Goal: Task Accomplishment & Management: Use online tool/utility

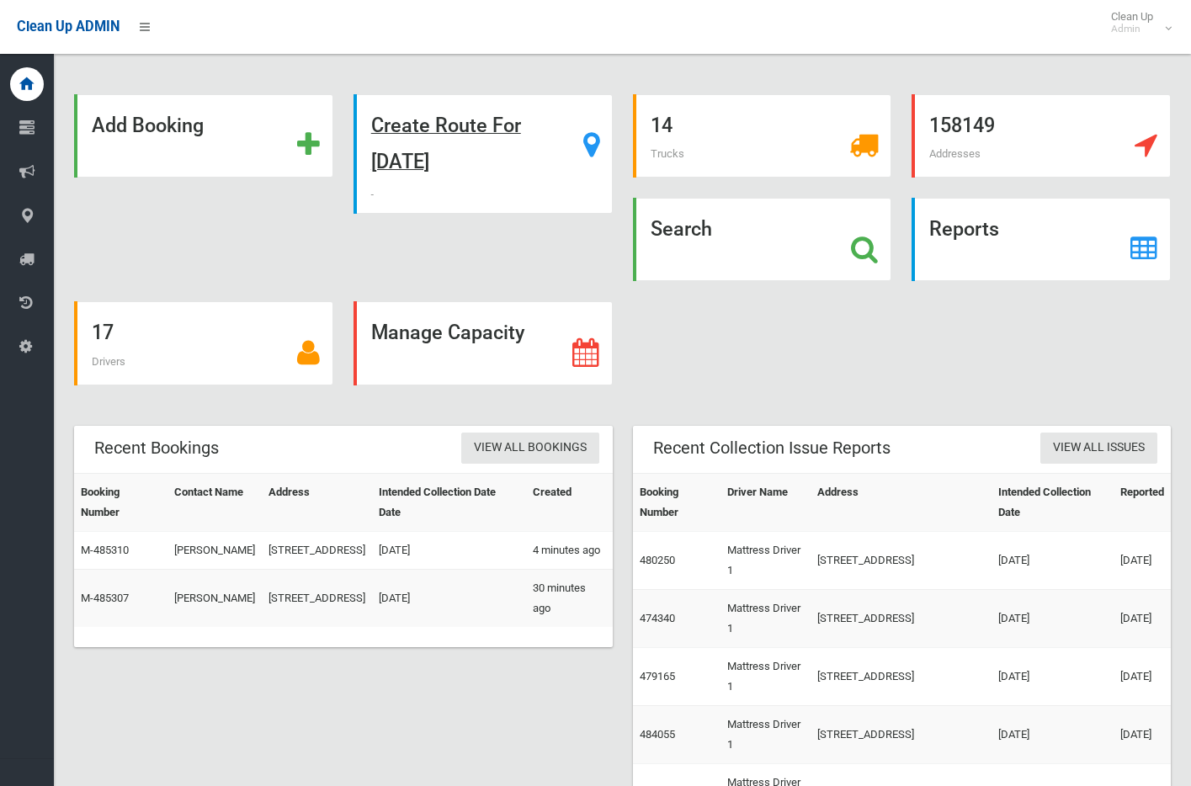
click at [468, 129] on strong "Create Route For [DATE]" at bounding box center [446, 144] width 150 height 60
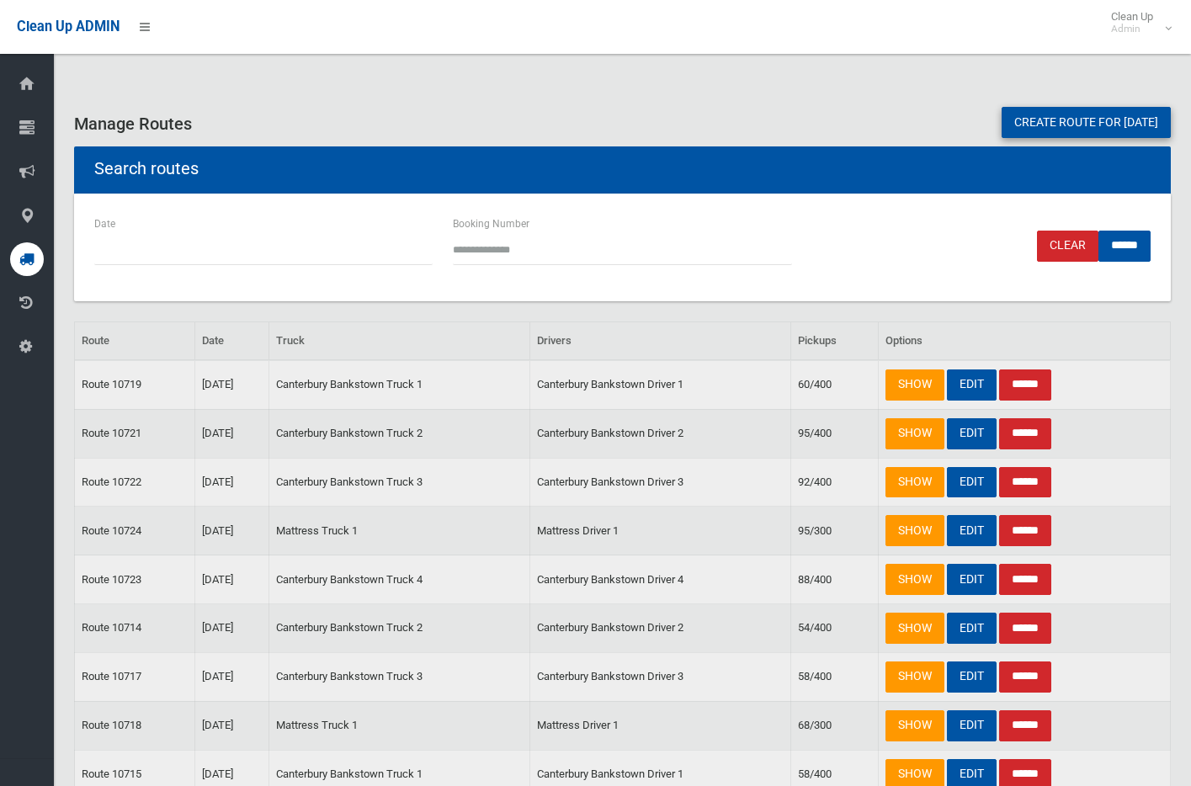
click at [1113, 122] on link "Create route for tomorrow" at bounding box center [1086, 122] width 169 height 31
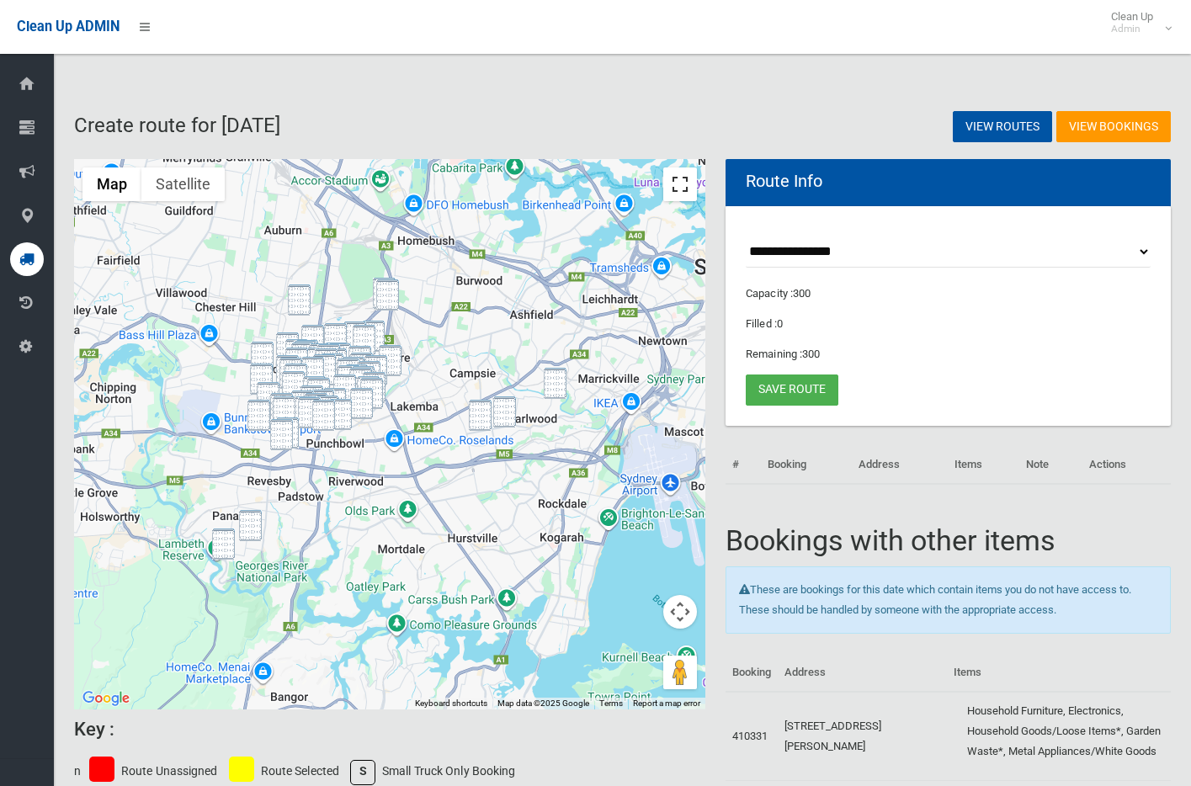
click at [678, 186] on button "Toggle fullscreen view" at bounding box center [680, 185] width 34 height 34
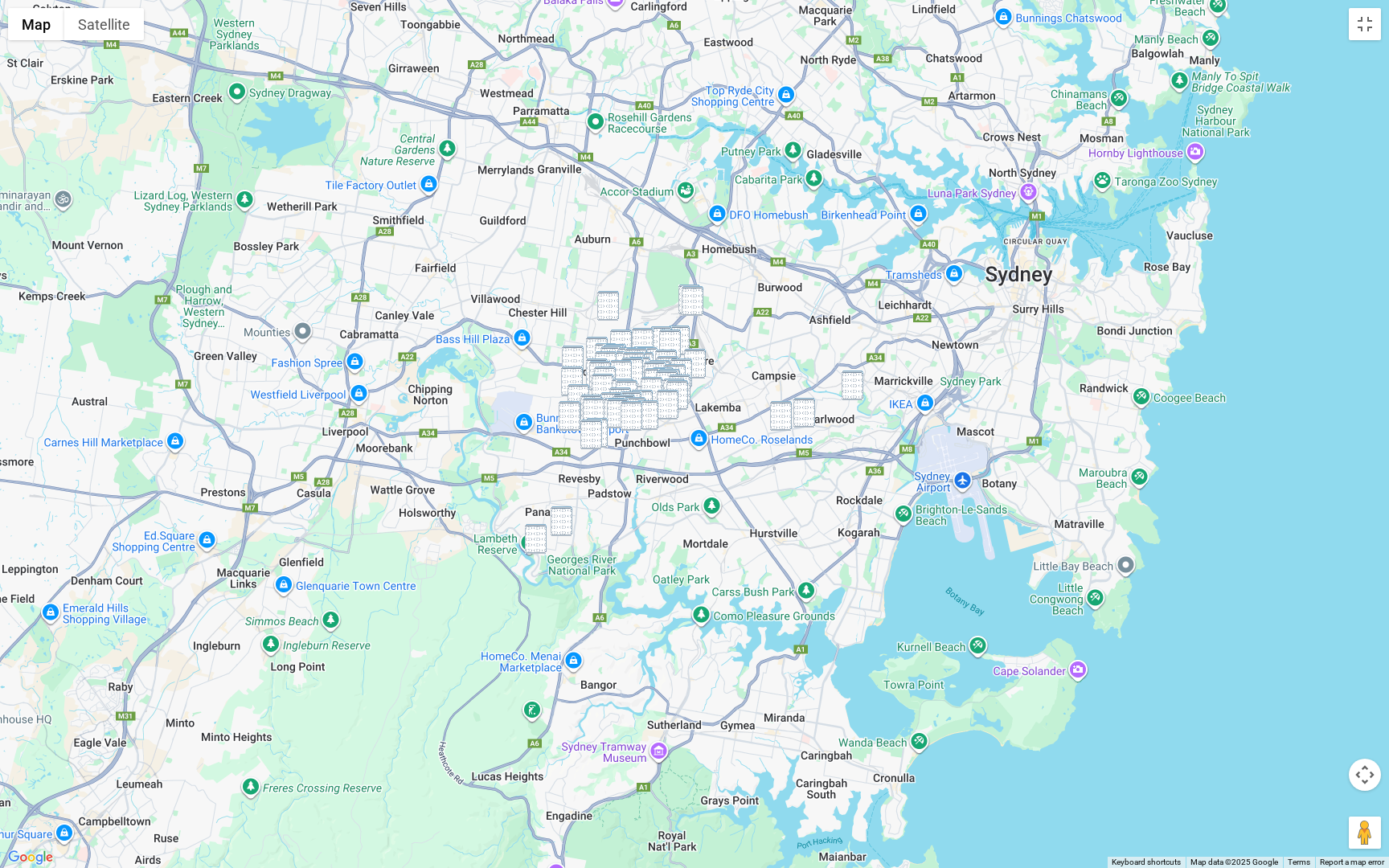
click at [534, 540] on img "811 Henry Lawson Drive, PICNIC POINT NSW 2213" at bounding box center [536, 539] width 22 height 30
click at [558, 528] on img "17 Stretham Avenue, PICNIC POINT NSW 2213" at bounding box center [562, 520] width 22 height 30
click at [843, 388] on img "19-25 Flinders Road, EARLWOOD NSW 2206" at bounding box center [852, 385] width 22 height 30
click at [772, 429] on img "285 William Street, KINGSGROVE NSW 2208" at bounding box center [780, 415] width 22 height 30
click at [807, 420] on img "132 William Street, EARLWOOD NSW 2206" at bounding box center [804, 413] width 22 height 30
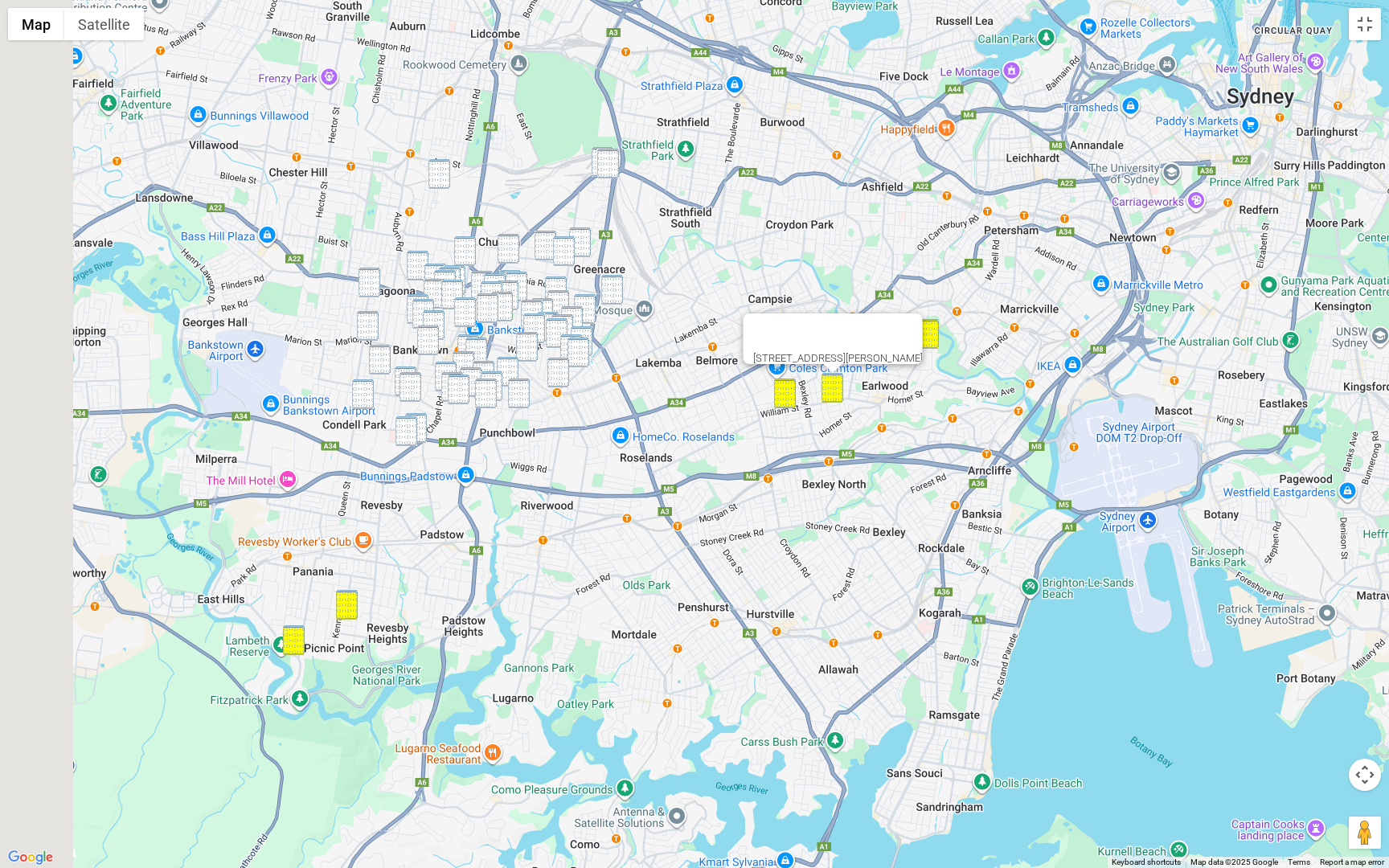
drag, startPoint x: 652, startPoint y: 476, endPoint x: 876, endPoint y: 480, distance: 224.0
click at [876, 480] on div "[STREET_ADDRESS][PERSON_NAME]" at bounding box center [694, 434] width 1389 height 868
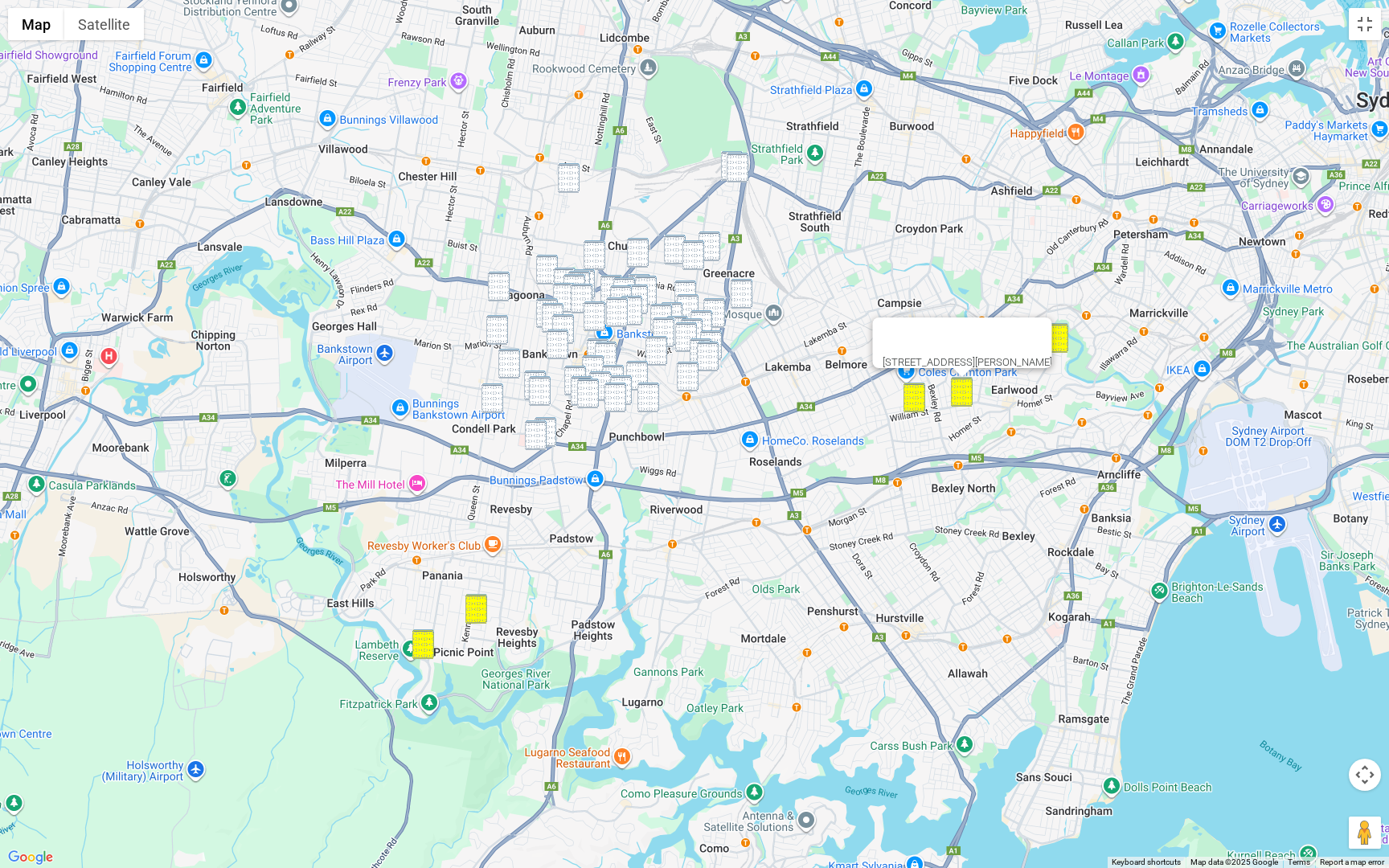
click at [575, 170] on img "17 Hanna Street, POTTS HILL NSW 2143" at bounding box center [568, 178] width 22 height 30
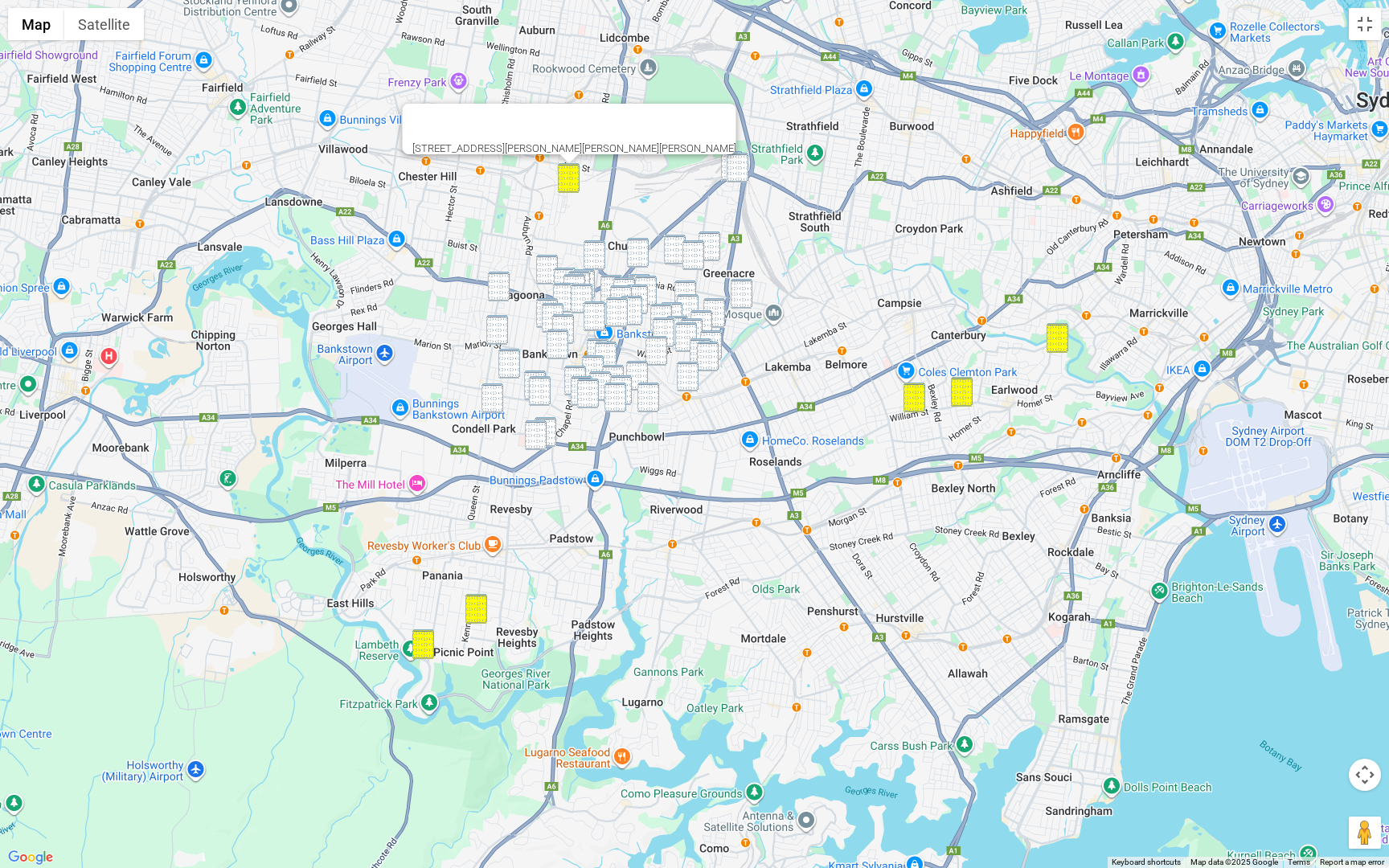
click at [725, 160] on img "10 Wesley Street, GREENACRE NSW 2190" at bounding box center [732, 165] width 22 height 30
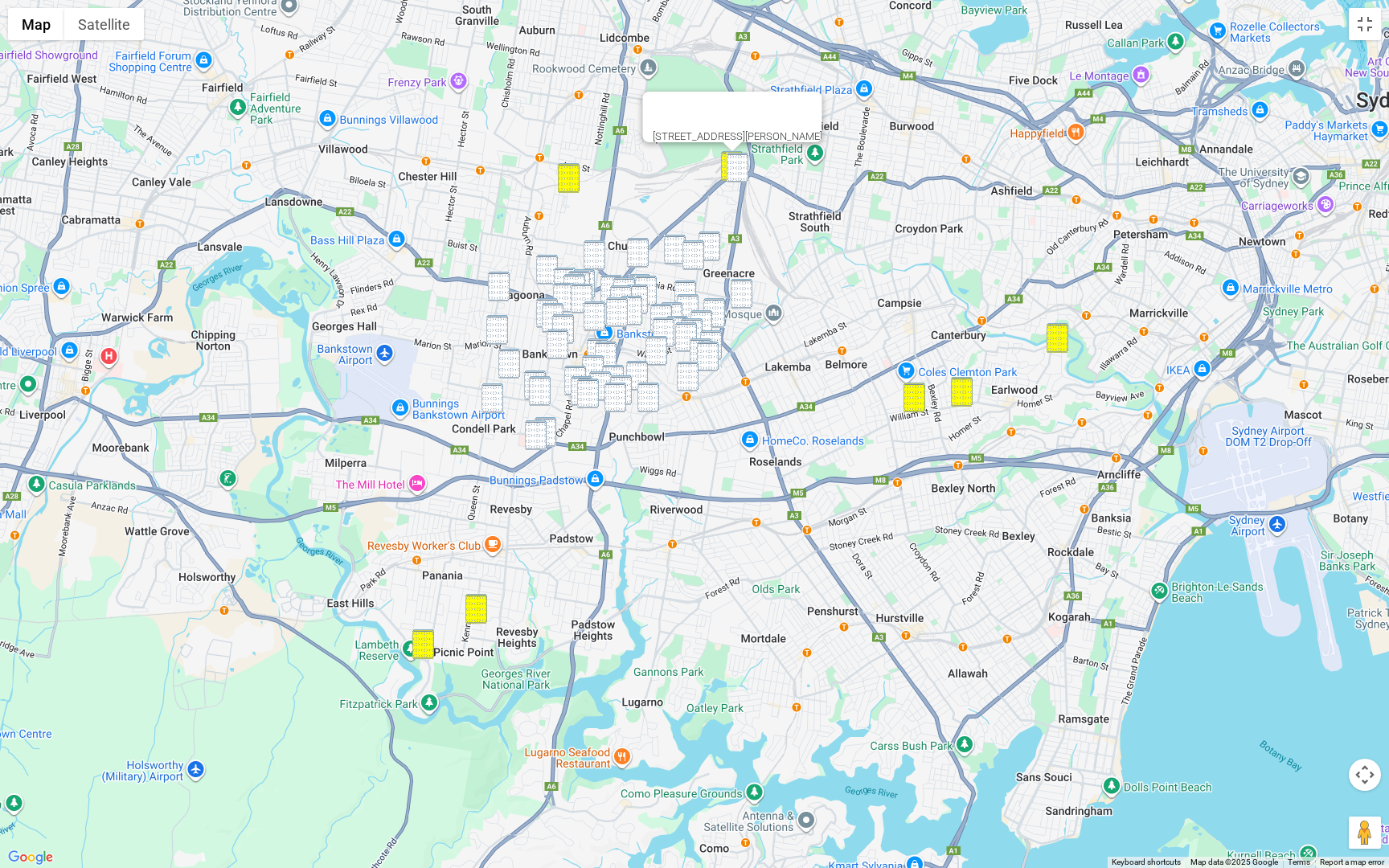
click at [732, 161] on img "13 Margaret Street, GREENACRE NSW 2190" at bounding box center [737, 167] width 22 height 30
click at [506, 284] on img "29 Edgar Street, YAGOONA NSW 2199" at bounding box center [499, 286] width 22 height 30
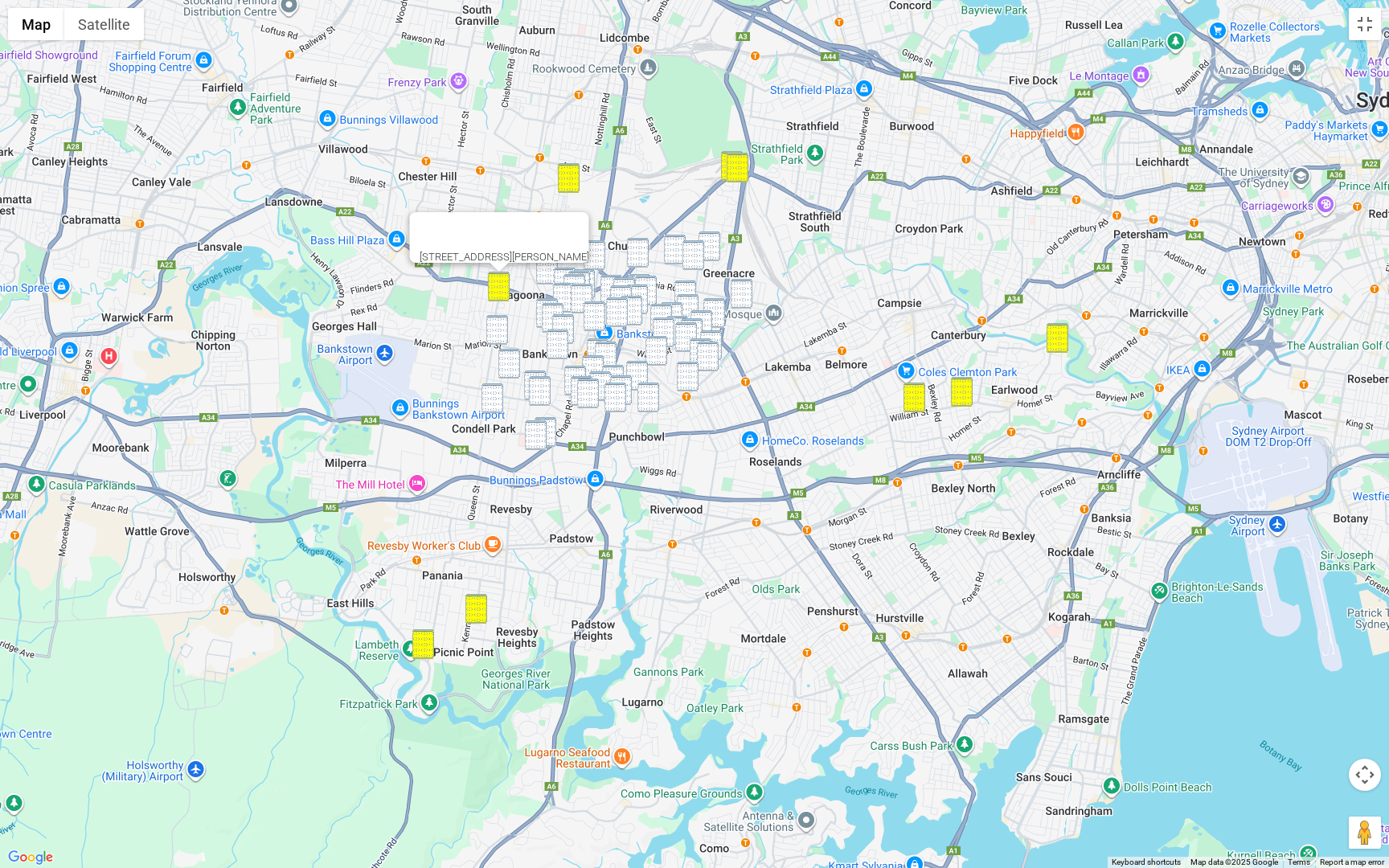
click at [497, 333] on img "229 Marion Street, BANKSTOWN NSW 2200" at bounding box center [497, 329] width 22 height 30
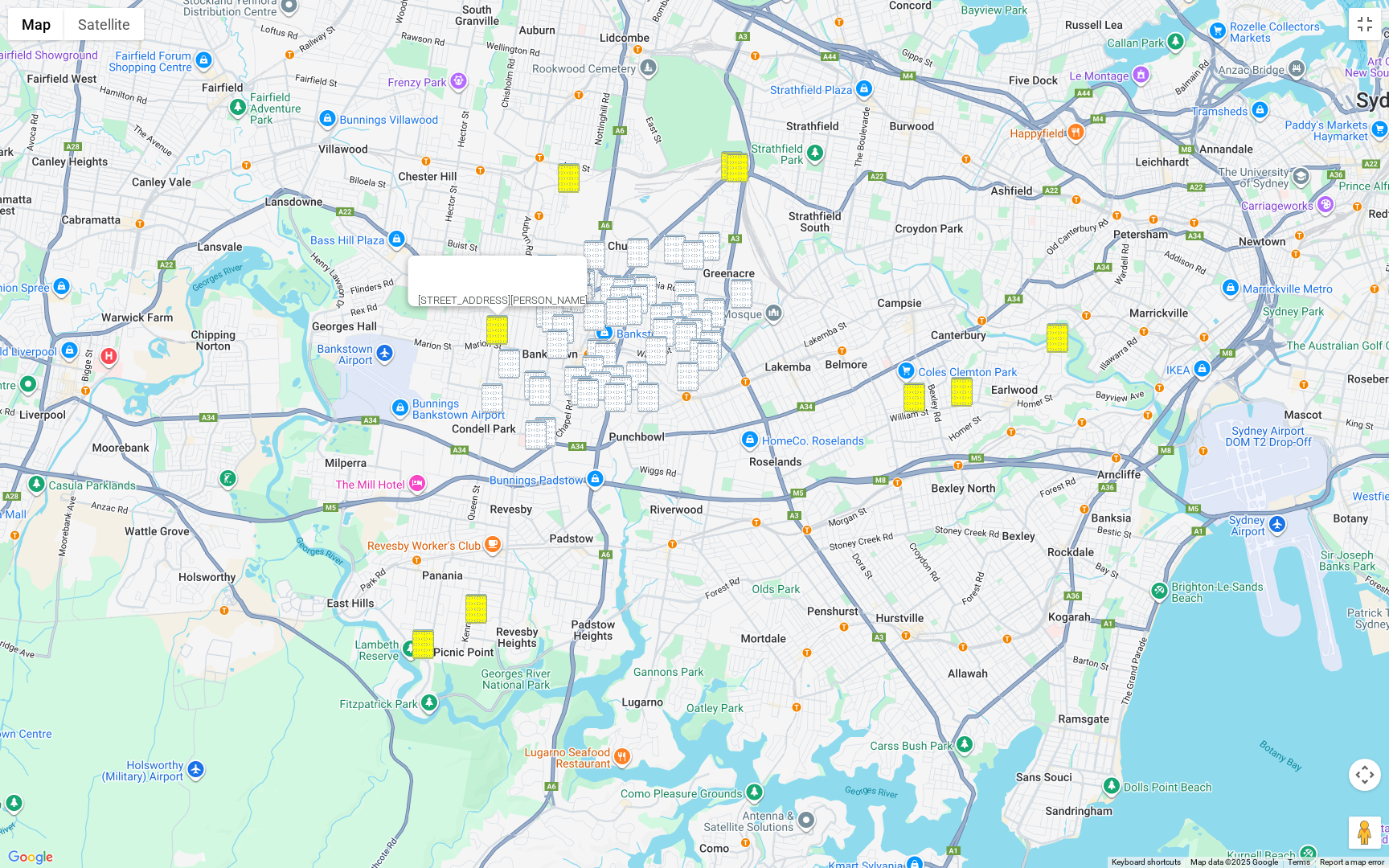
click at [517, 370] on img "4/41 William Street, CONDELL PARK NSW 2200" at bounding box center [509, 363] width 22 height 30
click at [494, 406] on img "37 Winifred Street, CONDELL PARK NSW 2200" at bounding box center [492, 397] width 22 height 30
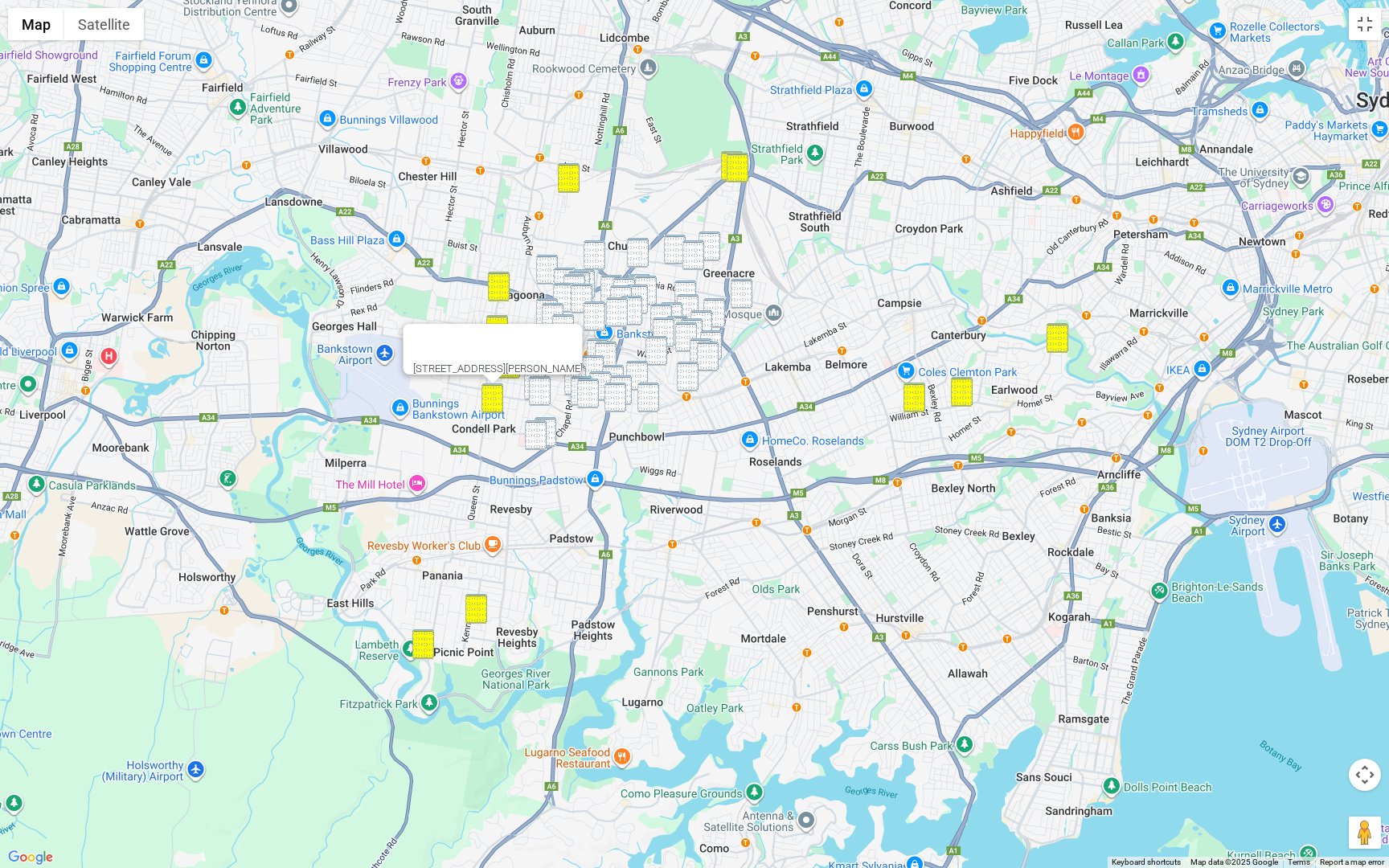
click at [525, 383] on img "11 Augusta Street, BANKSTOWN NSW 2200" at bounding box center [535, 385] width 22 height 30
click at [534, 384] on img "17 Sunset Avenue, BANKSTOWN NSW 2200" at bounding box center [540, 391] width 22 height 30
click at [555, 417] on img "225 Canterbury Road, BANKSTOWN NSW 2200" at bounding box center [545, 432] width 22 height 30
click at [536, 437] on img "10 Claribel Street, BANKSTOWN NSW 2200" at bounding box center [536, 434] width 22 height 30
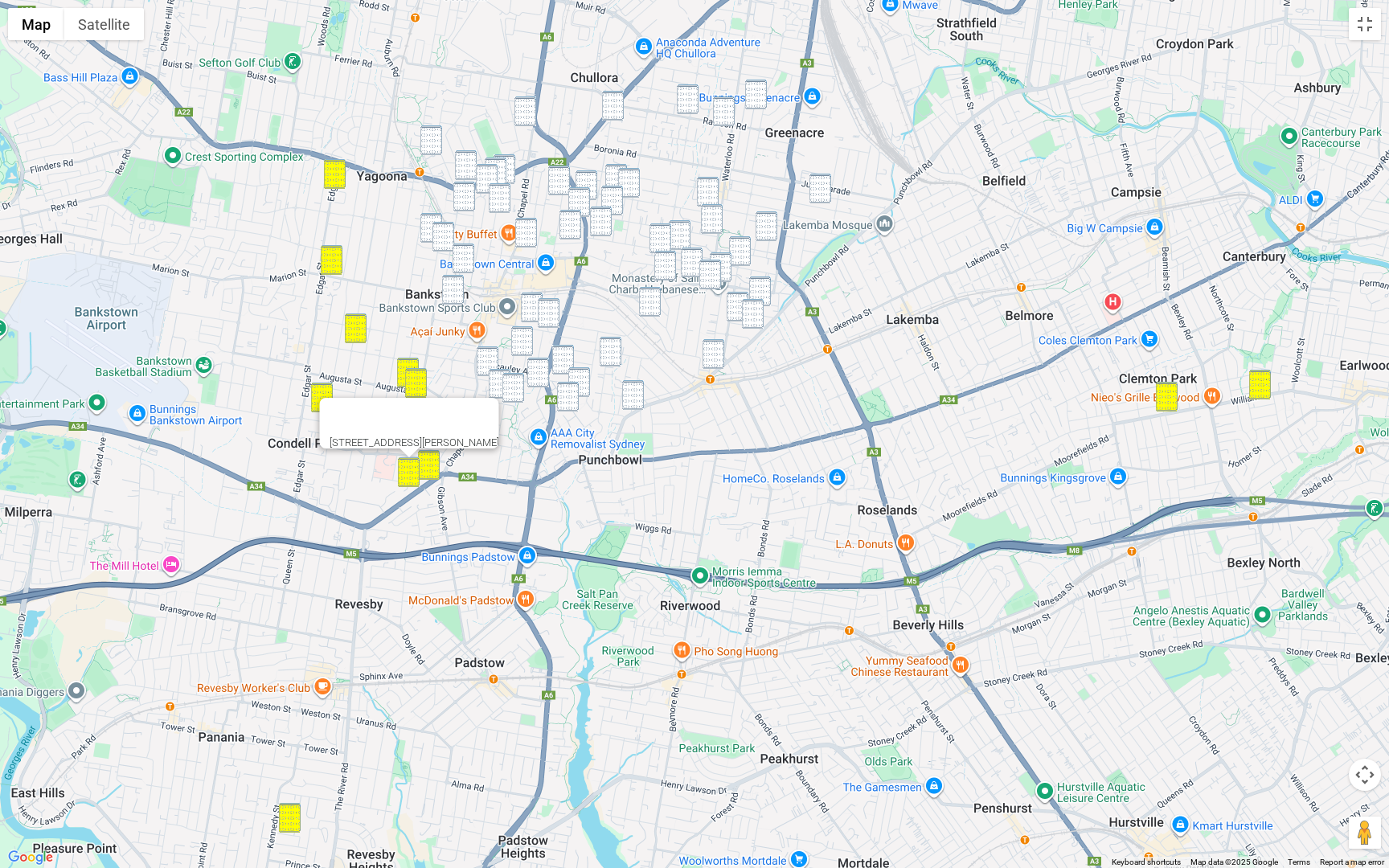
click at [714, 343] on img "695 Punchbowl Road, PUNCHBOWL NSW 2196" at bounding box center [714, 353] width 22 height 30
click at [637, 393] on img "879 Punchbowl Road, PUNCHBOWL NSW 2196" at bounding box center [632, 394] width 22 height 30
click at [429, 139] on img "277 Cooper Road, YAGOONA NSW 2199" at bounding box center [431, 139] width 22 height 30
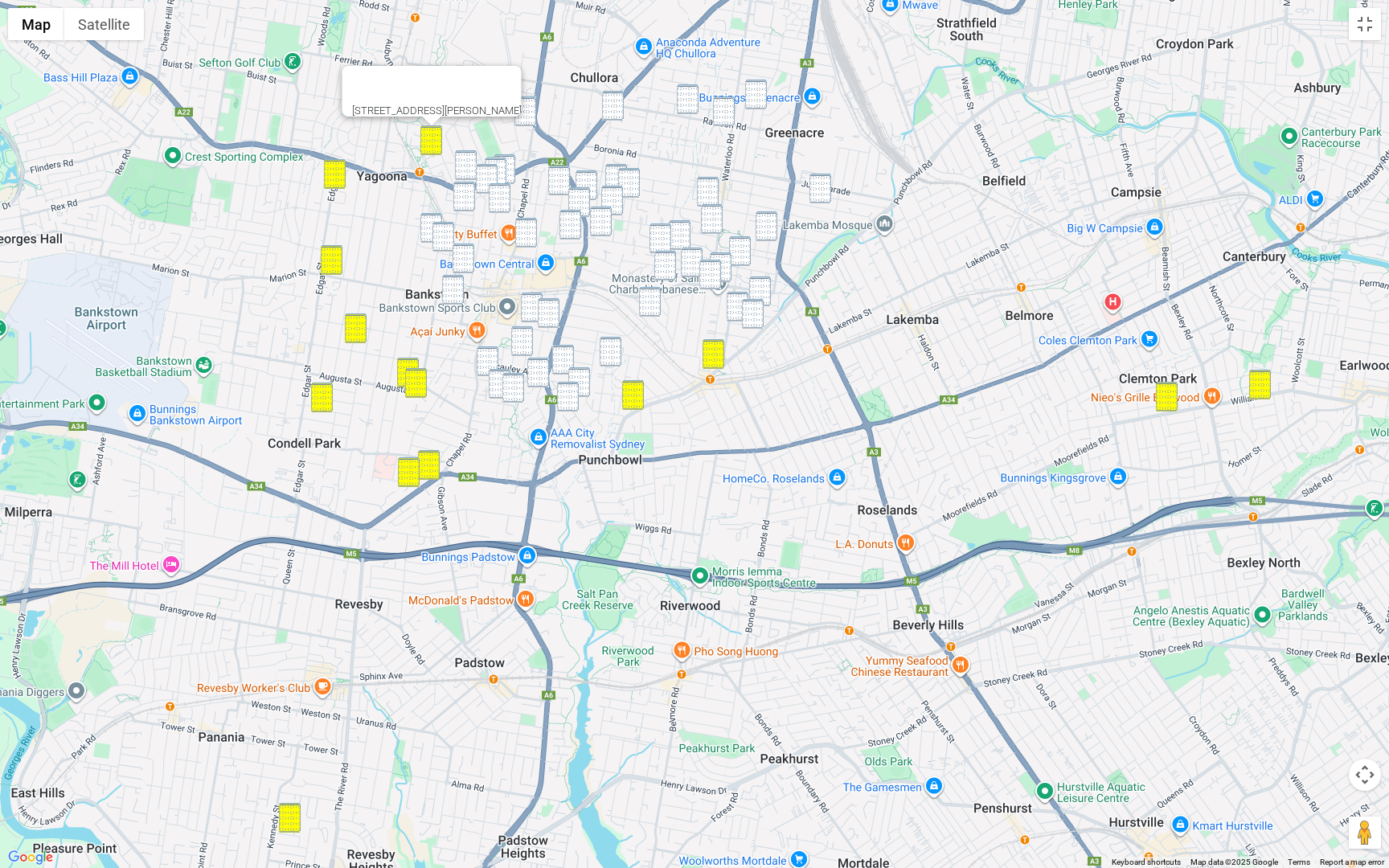
click at [465, 163] on img "123 Ashby Avenue, YAGOONA NSW 2199" at bounding box center [465, 164] width 22 height 30
click at [515, 164] on img "131 Meredith Street, BANKSTOWN NSW 2200" at bounding box center [504, 169] width 22 height 30
click at [502, 162] on img "142 Meredith Street, BANKSTOWN NSW 2200" at bounding box center [496, 172] width 22 height 30
click at [492, 168] on img "85 Cairds Avenue, BANKSTOWN NSW 2200" at bounding box center [486, 179] width 22 height 30
click at [495, 197] on img "91 Meredith Street, BANKSTOWN NSW 2200" at bounding box center [500, 198] width 22 height 30
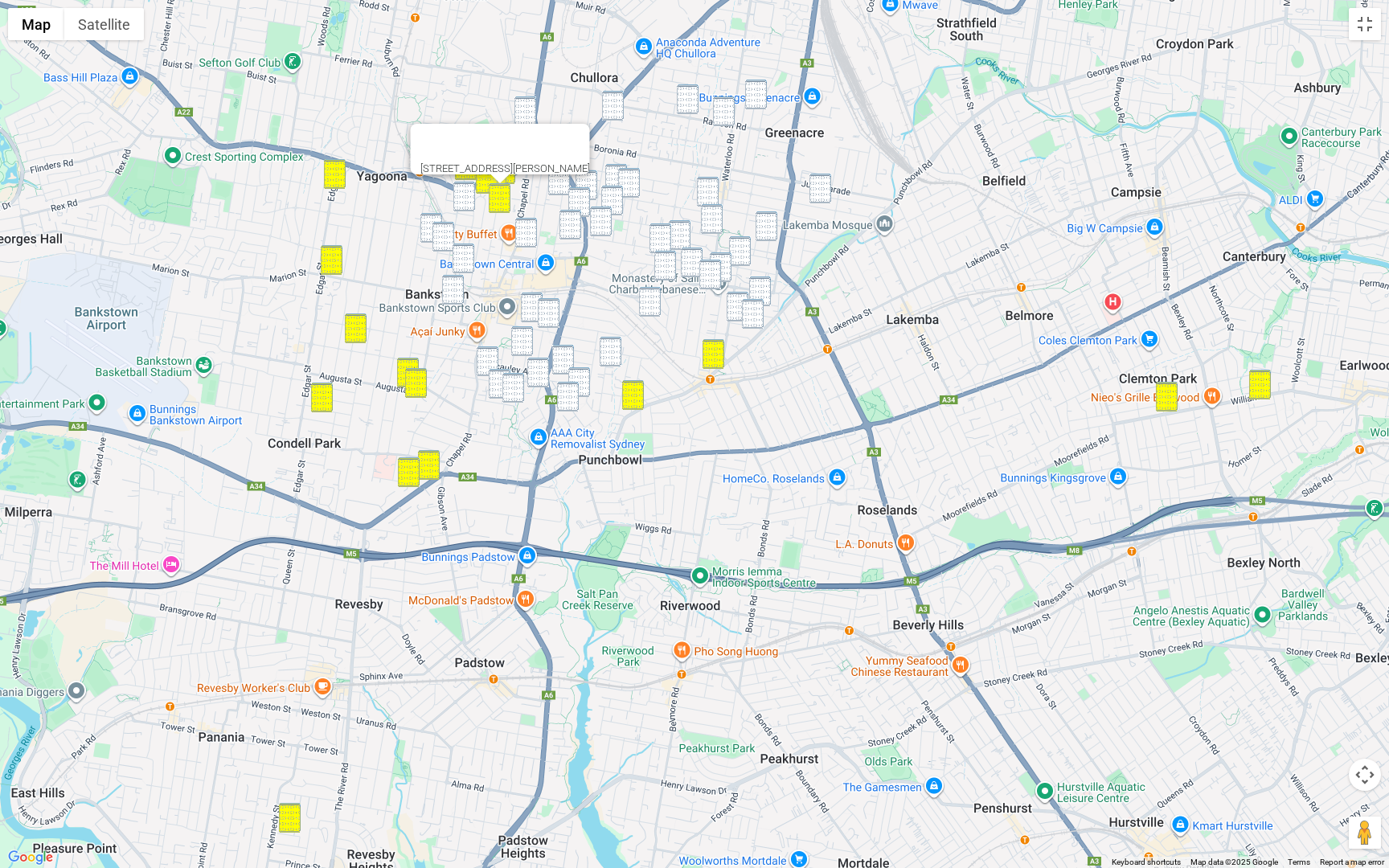
click at [469, 197] on img "7 Melanie Street, BANKSTOWN NSW 2200" at bounding box center [464, 196] width 22 height 30
click at [432, 222] on img "2/4 Bower Street, BANKSTOWN NSW 2200" at bounding box center [431, 227] width 22 height 30
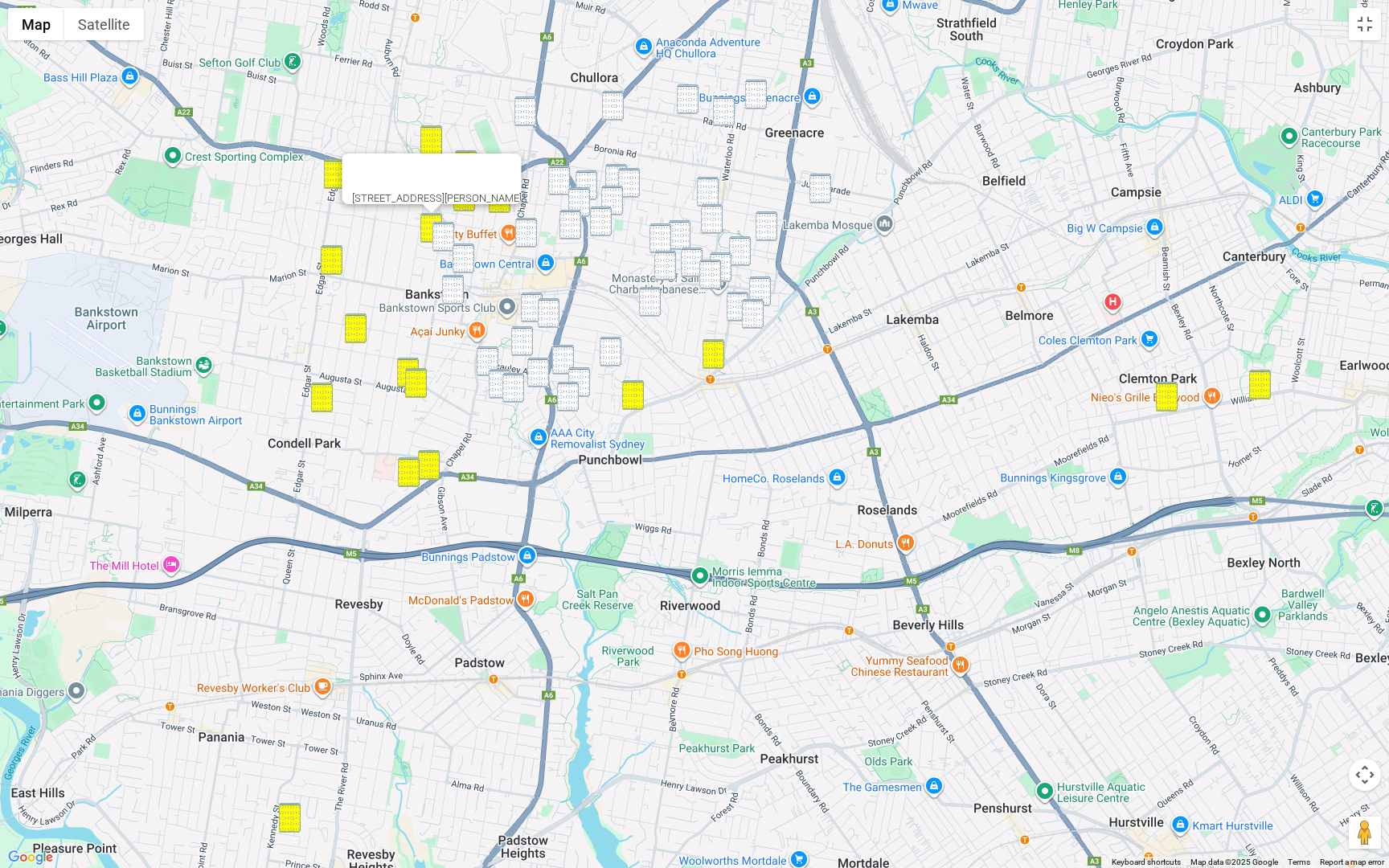
click at [439, 236] on img "51 Allum Street, BANKSTOWN NSW 2200" at bounding box center [443, 236] width 22 height 30
click at [460, 259] on img "21 Weigand Avenue, BANKSTOWN NSW 2200" at bounding box center [463, 258] width 22 height 30
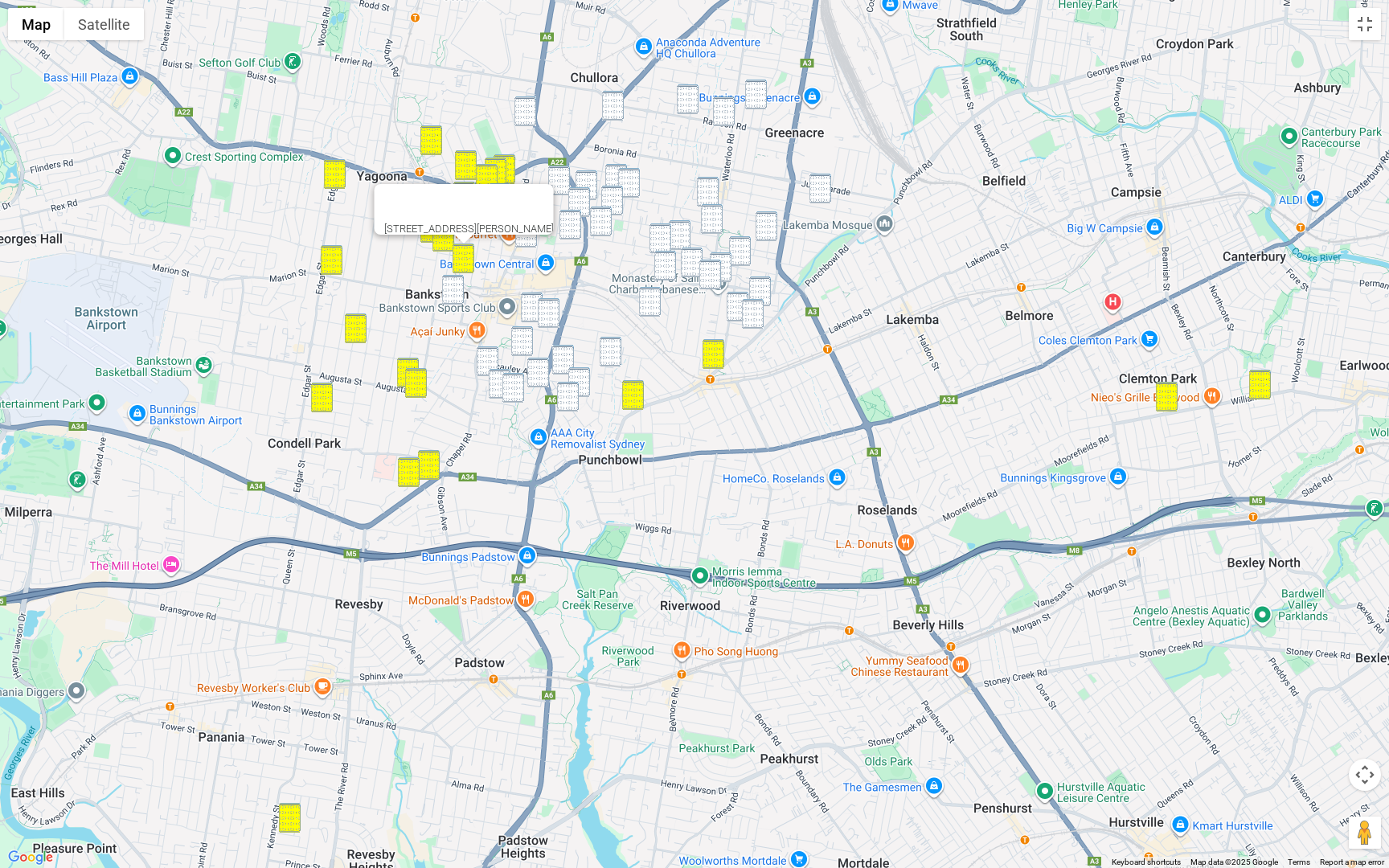
click at [458, 287] on img "14 Winspear Avenue, BANKSTOWN NSW 2200" at bounding box center [453, 289] width 22 height 30
click at [485, 350] on img "8 Dellwood Street, BANKSTOWN NSW 2200" at bounding box center [487, 361] width 22 height 30
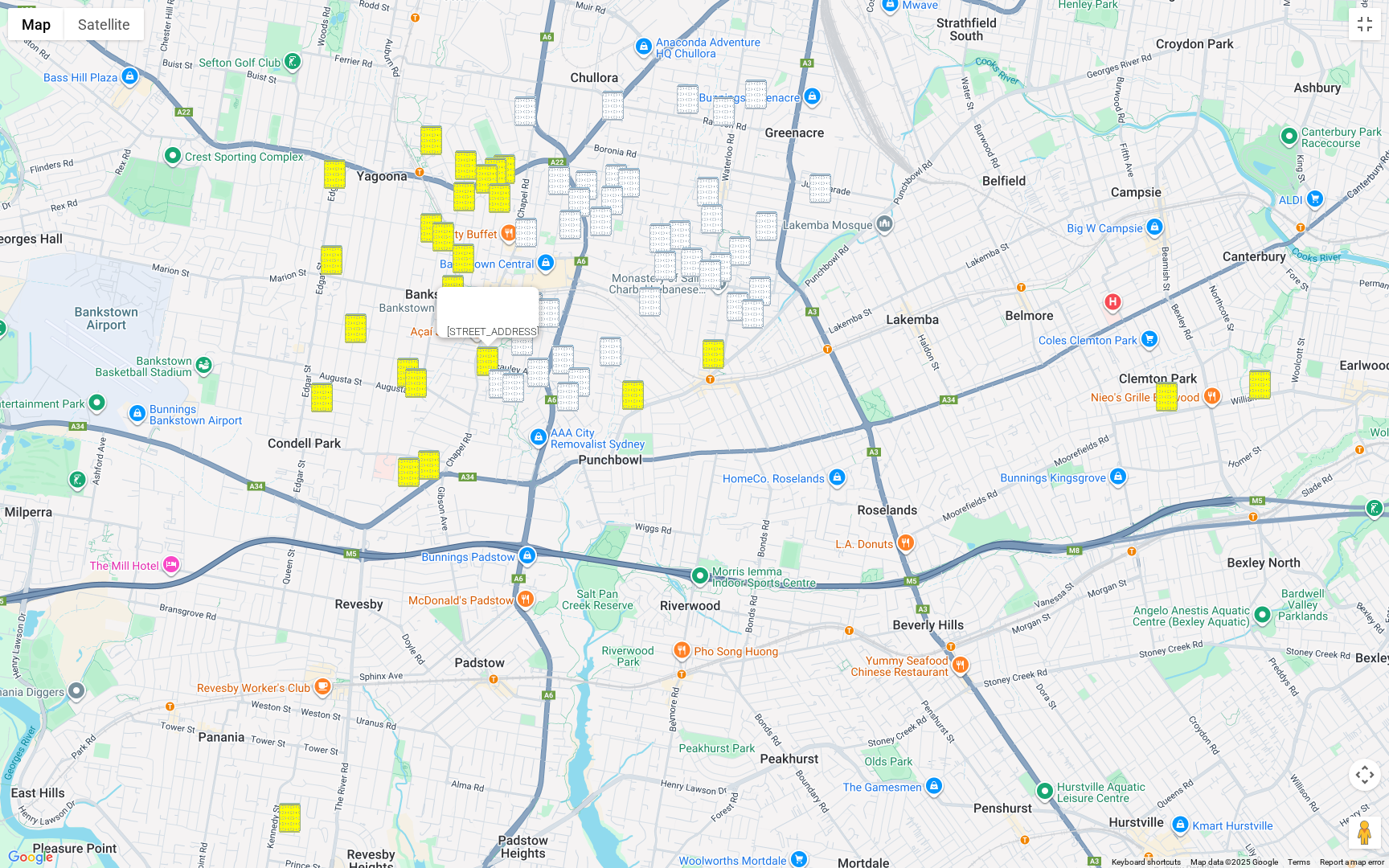
click at [499, 387] on img "23 Marshall Street, BANKSTOWN NSW 2200" at bounding box center [500, 383] width 22 height 30
click at [514, 387] on img "32 De Witt Street, BANKSTOWN NSW 2200" at bounding box center [513, 388] width 22 height 30
click at [535, 370] on img "102 Stacey Street, BANKSTOWN NSW 2200" at bounding box center [538, 372] width 22 height 30
click at [585, 378] on img "12 Saladine Avenue, PUNCHBOWL NSW 2196" at bounding box center [579, 382] width 22 height 30
click at [567, 403] on img "76 James Street, PUNCHBOWL NSW 2196" at bounding box center [567, 396] width 22 height 30
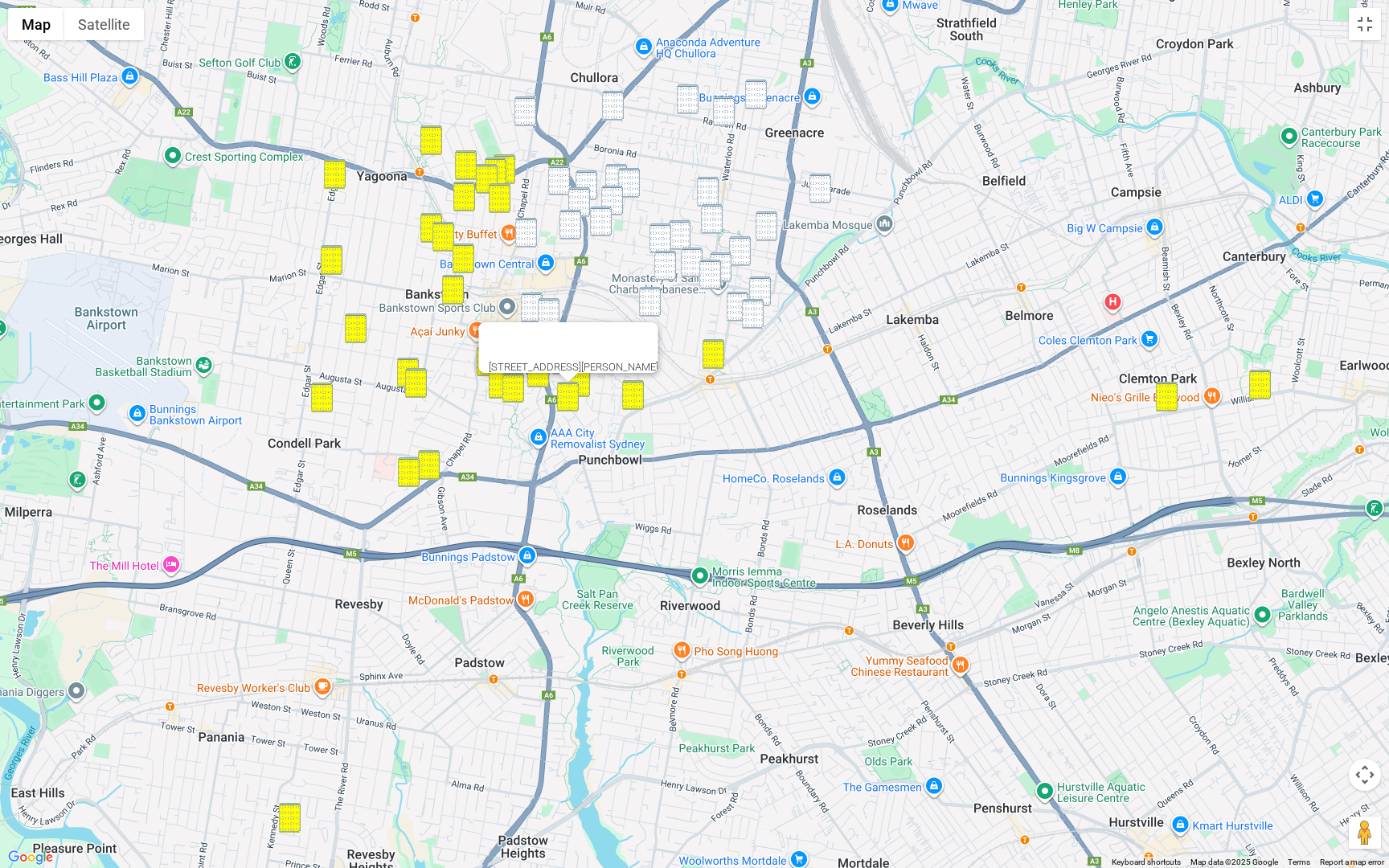
click at [821, 187] on img "163A Wangee Road, GREENACRE NSW 2190" at bounding box center [821, 188] width 22 height 30
click at [763, 83] on img "21 Tempe Street, GREENACRE NSW 2190" at bounding box center [756, 94] width 22 height 30
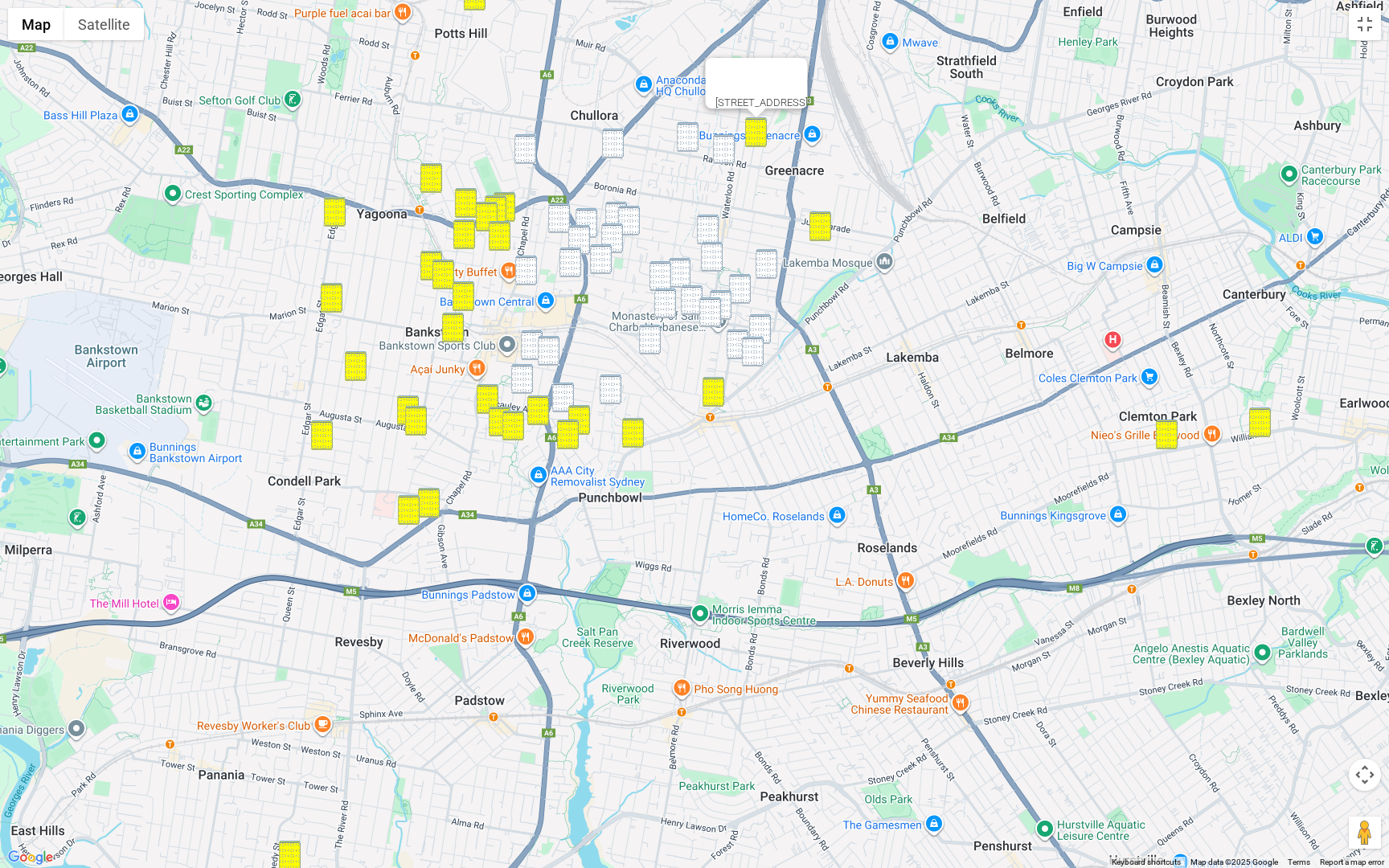
click at [679, 139] on img "186 Noble Avenue, GREENACRE NSW 2190" at bounding box center [688, 137] width 22 height 30
click at [733, 152] on img "35 Rawson Road, GREENACRE NSW 2190" at bounding box center [724, 149] width 22 height 30
click at [711, 235] on img "13 Mimosa Road, GREENACRE NSW 2190" at bounding box center [708, 229] width 22 height 30
click at [711, 253] on img "7 Greenacre Road, GREENACRE NSW 2190" at bounding box center [712, 256] width 22 height 30
click at [765, 264] on img "16 Lascelles Avenue, GREENACRE NSW 2190" at bounding box center [766, 264] width 22 height 30
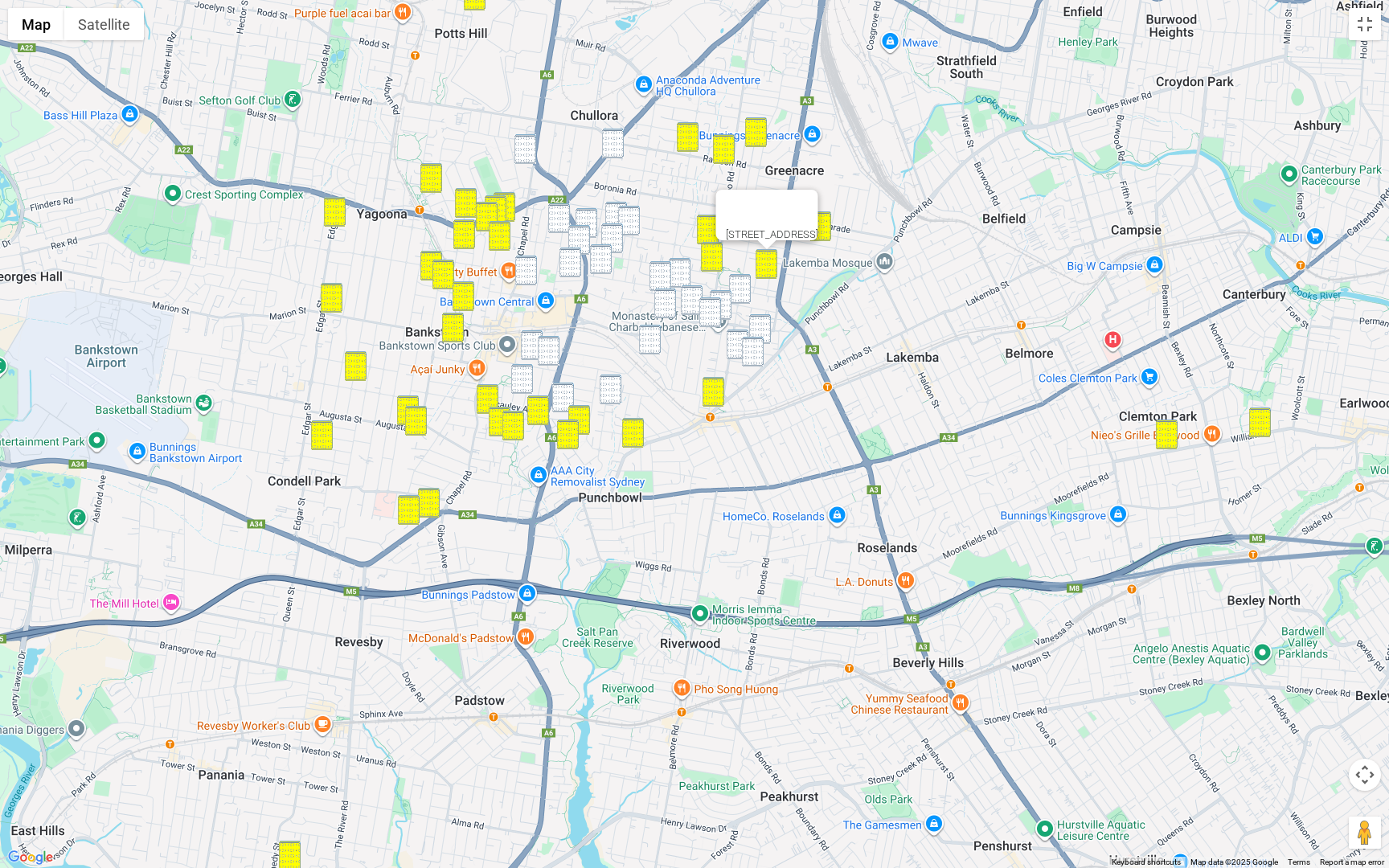
click at [533, 162] on img "54 Rookwood Road, YAGOONA NSW 2199" at bounding box center [525, 149] width 22 height 30
click at [612, 159] on div "54 Rookwood Road, YAGOONA NSW 2199" at bounding box center [694, 434] width 1389 height 868
click at [612, 150] on img "95 Highview Avenue, GREENACRE NSW 2190" at bounding box center [612, 143] width 22 height 30
click at [564, 211] on img "72 Sir Joseph Banks Street, BANKSTOWN NSW 2200" at bounding box center [559, 218] width 22 height 30
click at [610, 206] on img "4/135 Mimosa Road, GREENACRE NSW 2190" at bounding box center [616, 216] width 22 height 30
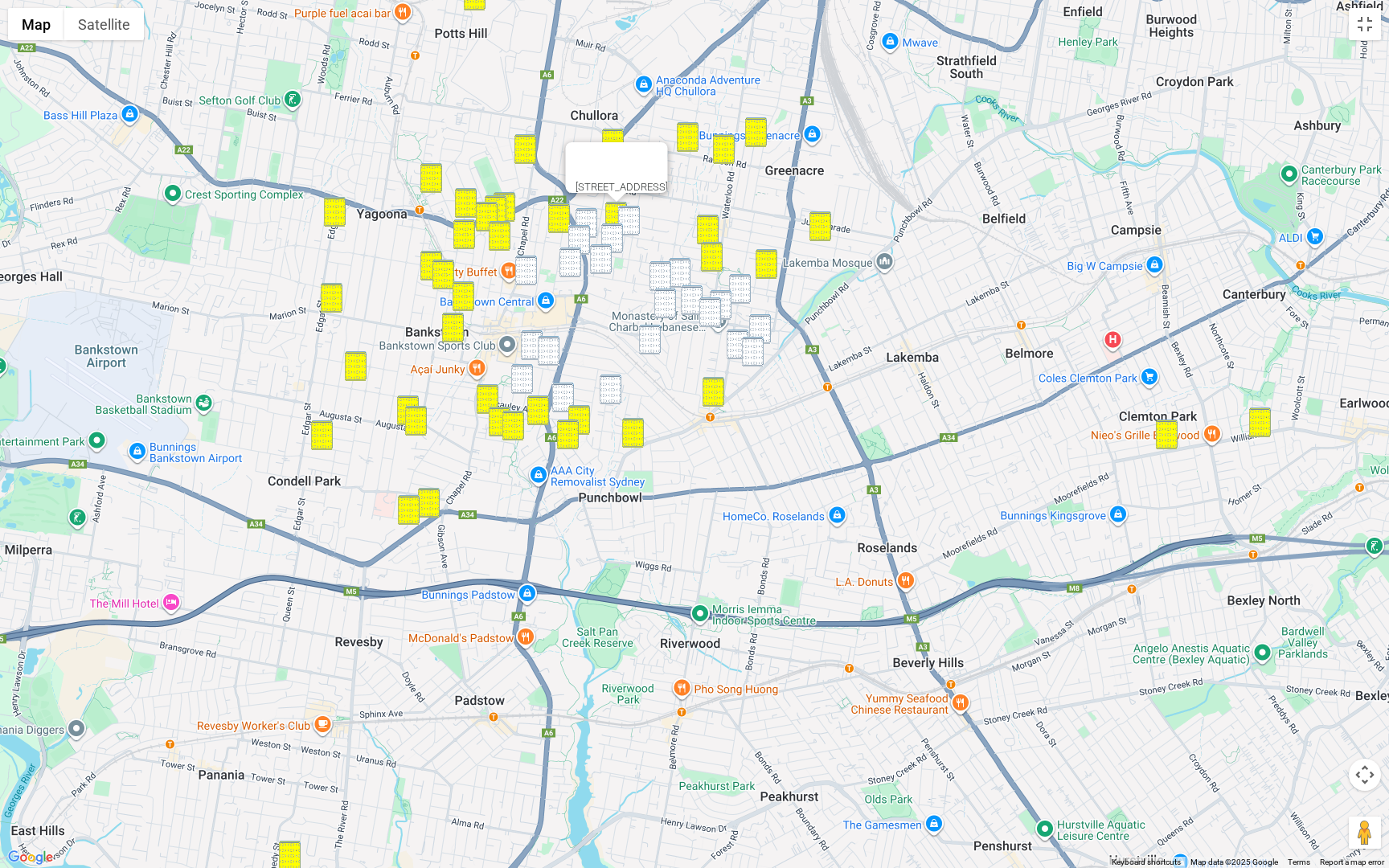
click at [636, 221] on img "118 Hillcrest Avenue, GREENACRE NSW 2190" at bounding box center [629, 220] width 22 height 30
click at [612, 225] on img "3/143 Greenacre Road, GREENACRE NSW 2190" at bounding box center [612, 238] width 22 height 30
click at [593, 225] on img "168 Mimosa Road, BANKSTOWN NSW 2200" at bounding box center [587, 222] width 22 height 30
click at [582, 237] on img "166 Greenacre Road, BANKSTOWN NSW 2200" at bounding box center [579, 240] width 22 height 30
click at [575, 254] on img "21 Myrtle Road, BANKSTOWN NSW 2200" at bounding box center [570, 262] width 22 height 30
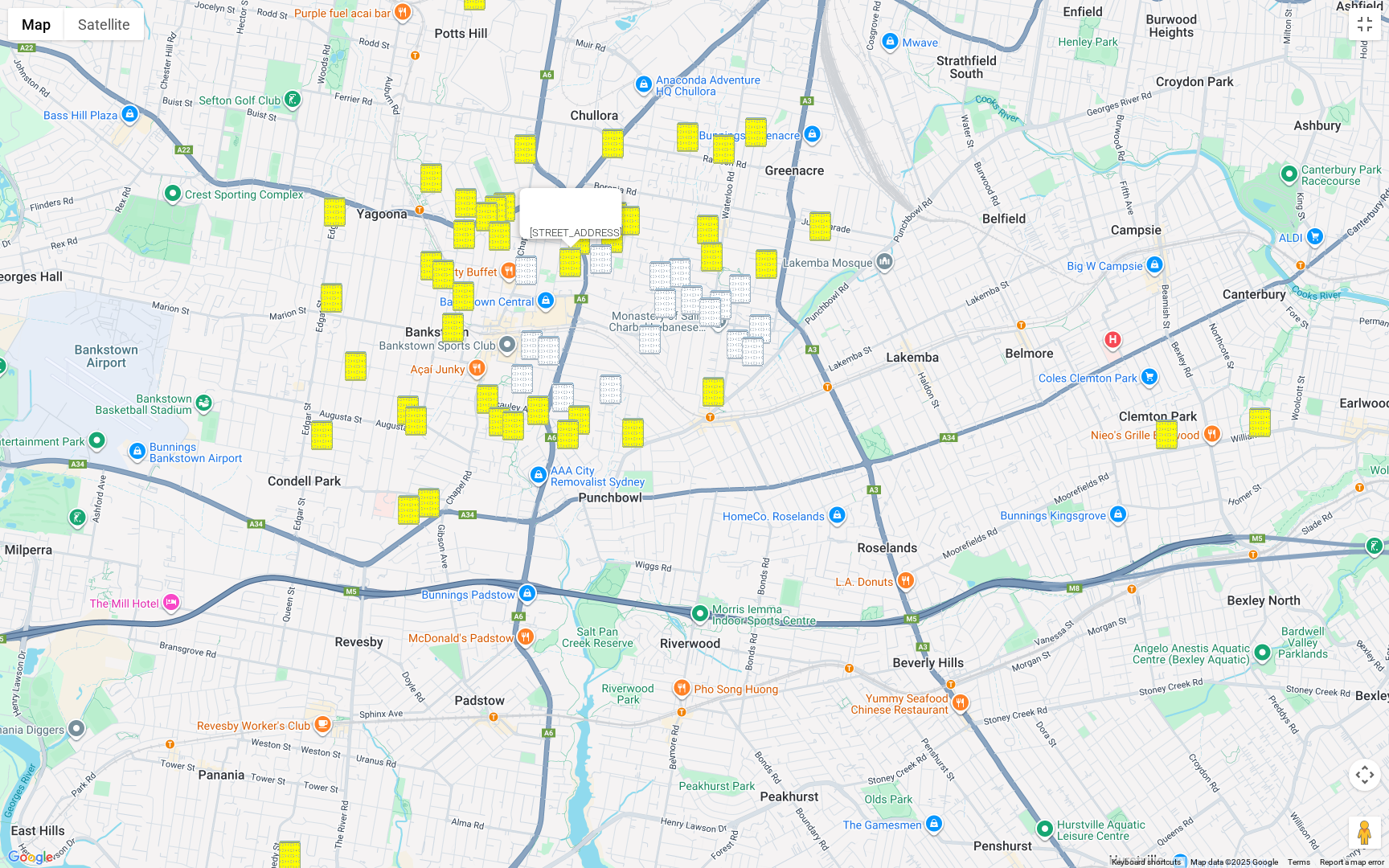
click at [526, 274] on img "10 French Avenue, BANKSTOWN NSW 2200" at bounding box center [526, 270] width 22 height 30
click at [600, 267] on img "213 Old Kent Road, GREENACRE NSW 2190" at bounding box center [601, 259] width 22 height 30
click at [532, 343] on img "30 Raymond Street, BANKSTOWN NSW 2200" at bounding box center [531, 345] width 22 height 30
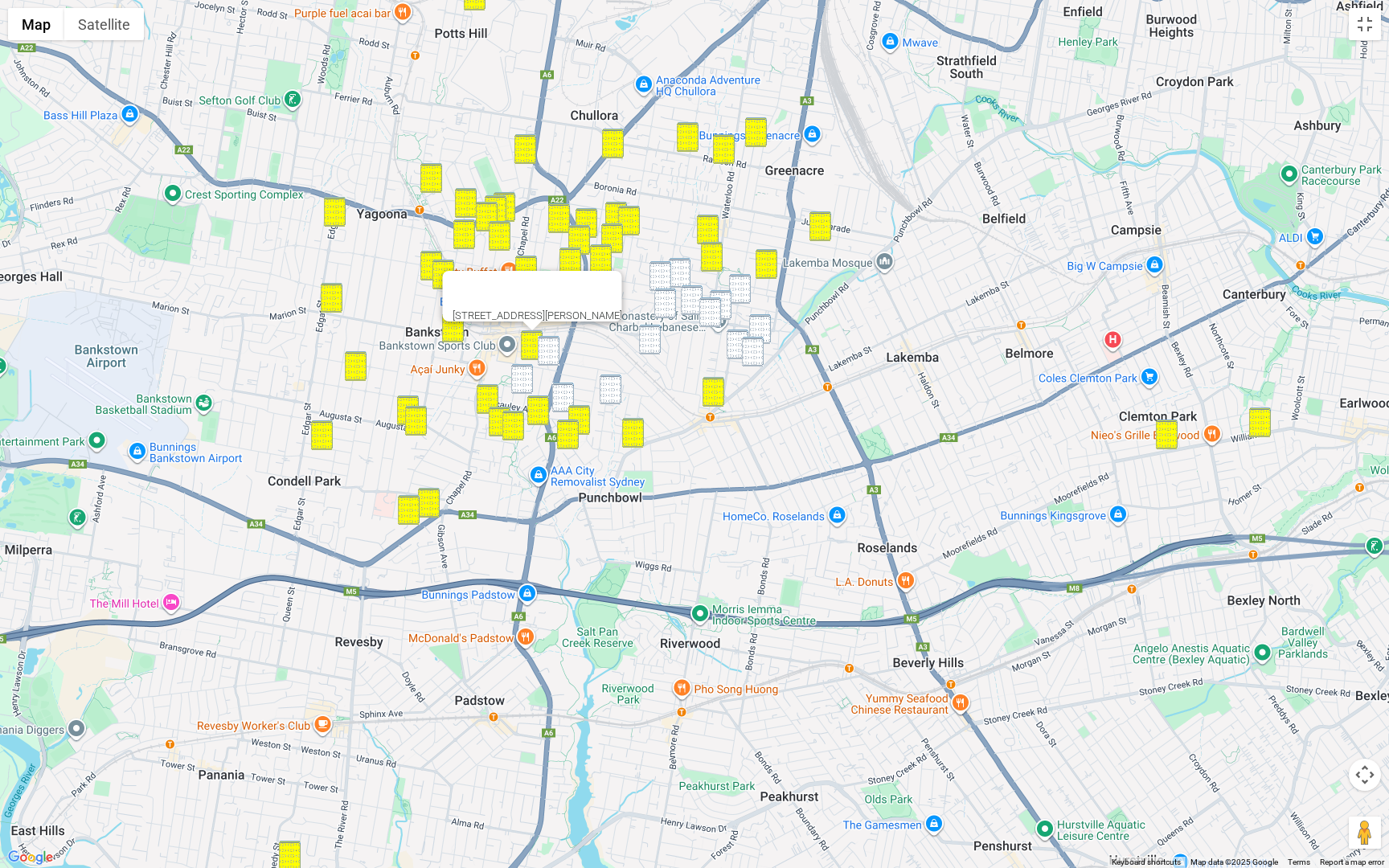
click at [545, 348] on img "7 Cross Street, BANKSTOWN NSW 2200" at bounding box center [548, 350] width 22 height 30
click at [527, 366] on img "37 Leonard Street, BANKSTOWN NSW 2200" at bounding box center [522, 378] width 22 height 30
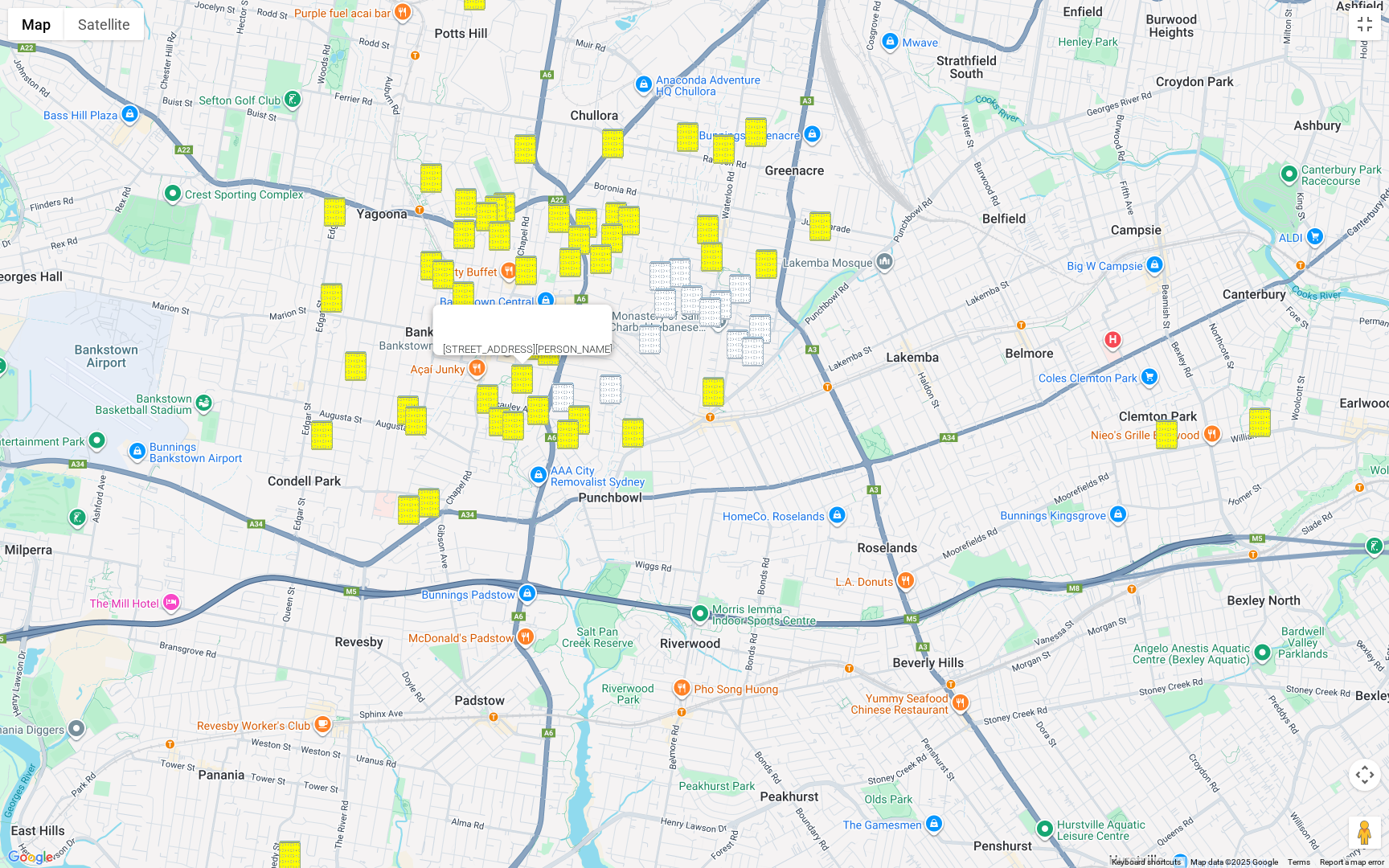
click at [567, 393] on img "20 Daphne Avenue, BANKSTOWN NSW 2200" at bounding box center [563, 397] width 22 height 30
click at [611, 392] on img "5/12 Lancaster Avenue, PUNCHBOWL NSW 2196" at bounding box center [610, 389] width 22 height 30
click at [670, 277] on img "136 Old Kent Road, MOUNT LEWIS NSW 2190" at bounding box center [660, 276] width 22 height 30
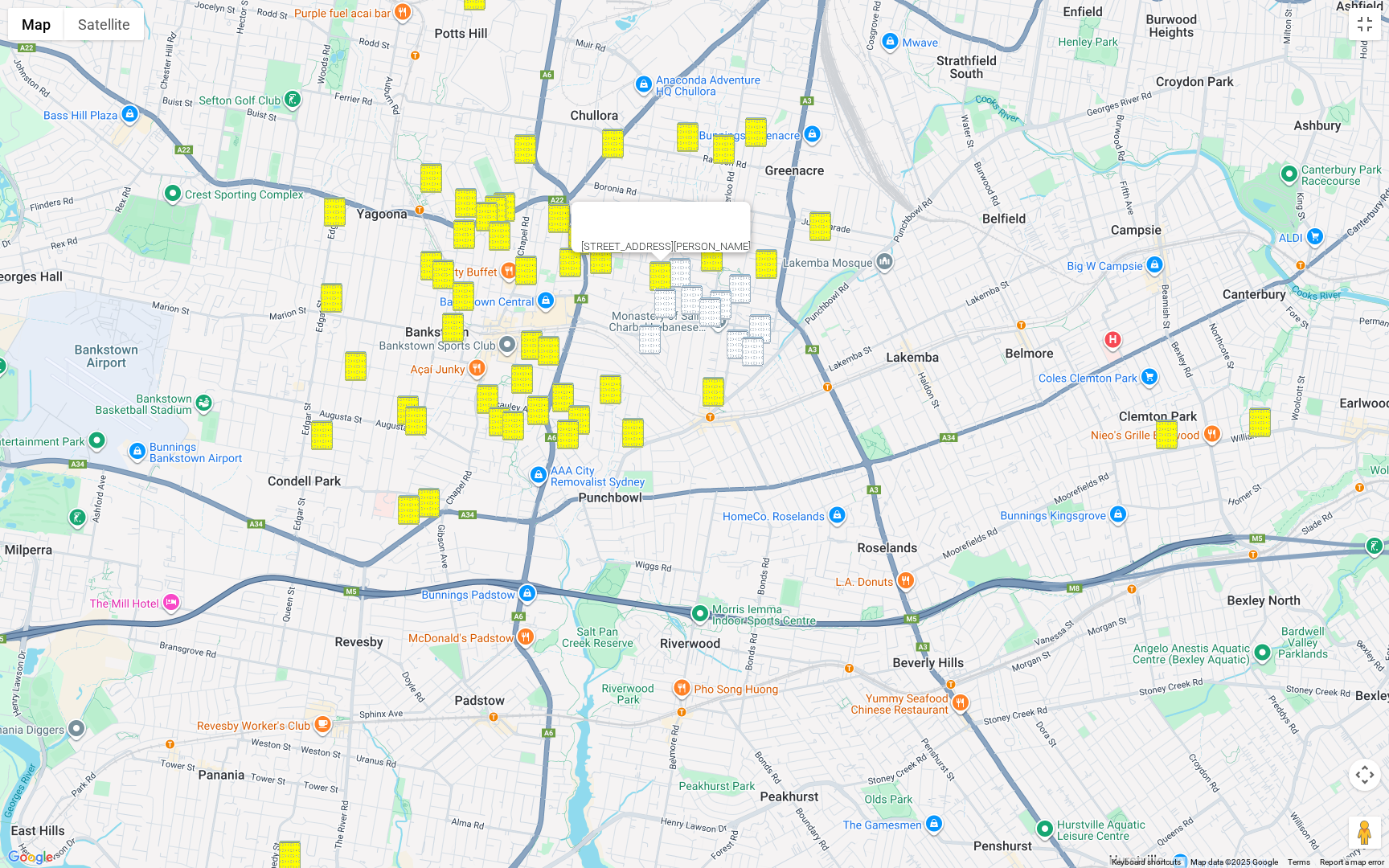
click at [688, 274] on img "97 Old Kent Road, GREENACRE NSW 2190" at bounding box center [679, 272] width 22 height 30
click at [662, 314] on img "47A Noble Avenue, MOUNT LEWIS NSW 2190" at bounding box center [665, 303] width 22 height 30
click at [684, 302] on img "11 St Charbel Way, PUNCHBOWL NSW 2196" at bounding box center [692, 300] width 22 height 30
click at [649, 343] on img "50 Carrisbrook Avenue, PUNCHBOWL NSW 2196" at bounding box center [650, 339] width 22 height 30
click at [717, 321] on img "95 Henry Street, PUNCHBOWL NSW 2196" at bounding box center [710, 311] width 22 height 30
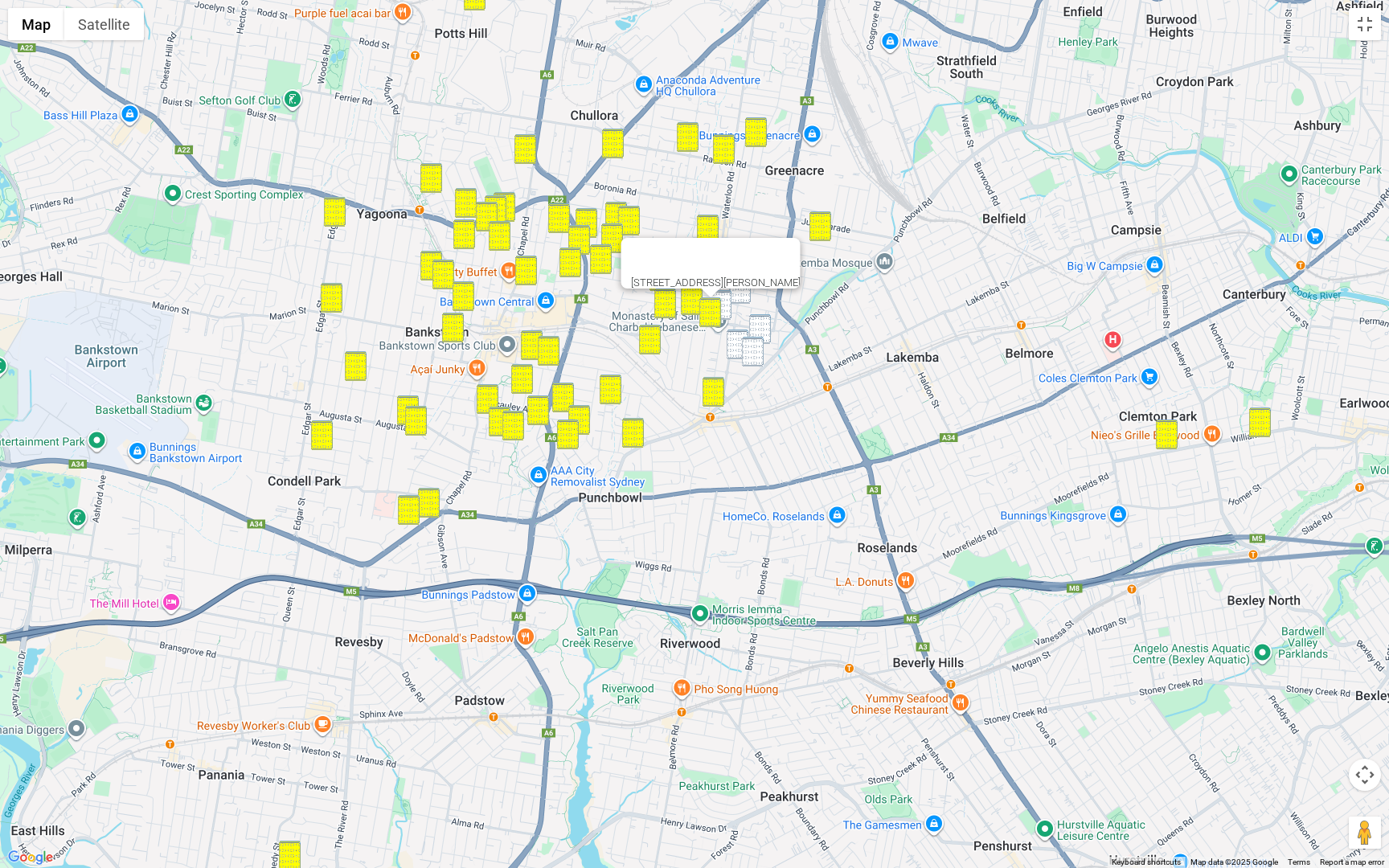
click at [722, 308] on img "71 Wattle Street, PUNCHBOWL NSW 2196" at bounding box center [720, 305] width 22 height 30
click at [746, 292] on img "109 Acacia Avenue, GREENACRE NSW 2190" at bounding box center [739, 288] width 22 height 30
click at [755, 318] on img "18 Telopea Street, PUNCHBOWL NSW 2196" at bounding box center [759, 328] width 22 height 30
click at [734, 338] on img "31 Lilac Street, PUNCHBOWL NSW 2196" at bounding box center [737, 344] width 22 height 30
click at [746, 349] on img "4 Lilac Street, PUNCHBOWL NSW 2196" at bounding box center [753, 351] width 22 height 30
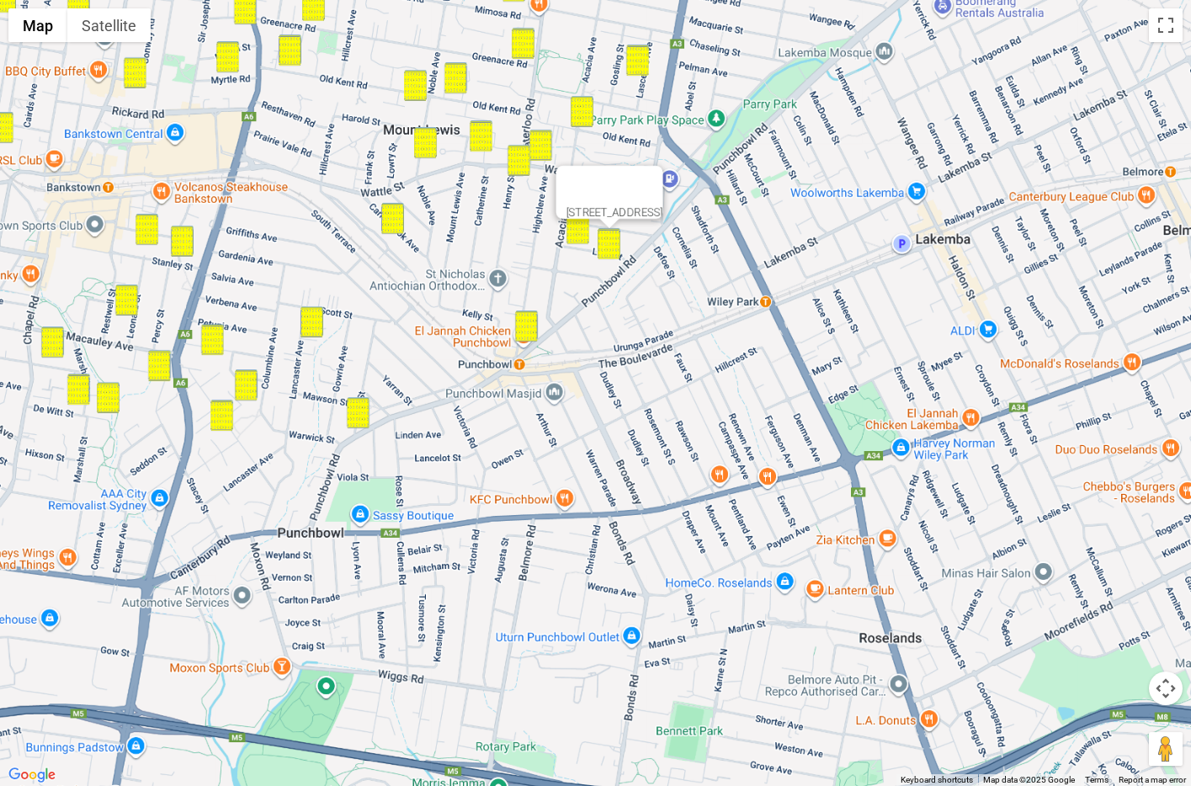
click at [1149, 672] on button "Map camera controls" at bounding box center [1166, 689] width 34 height 34
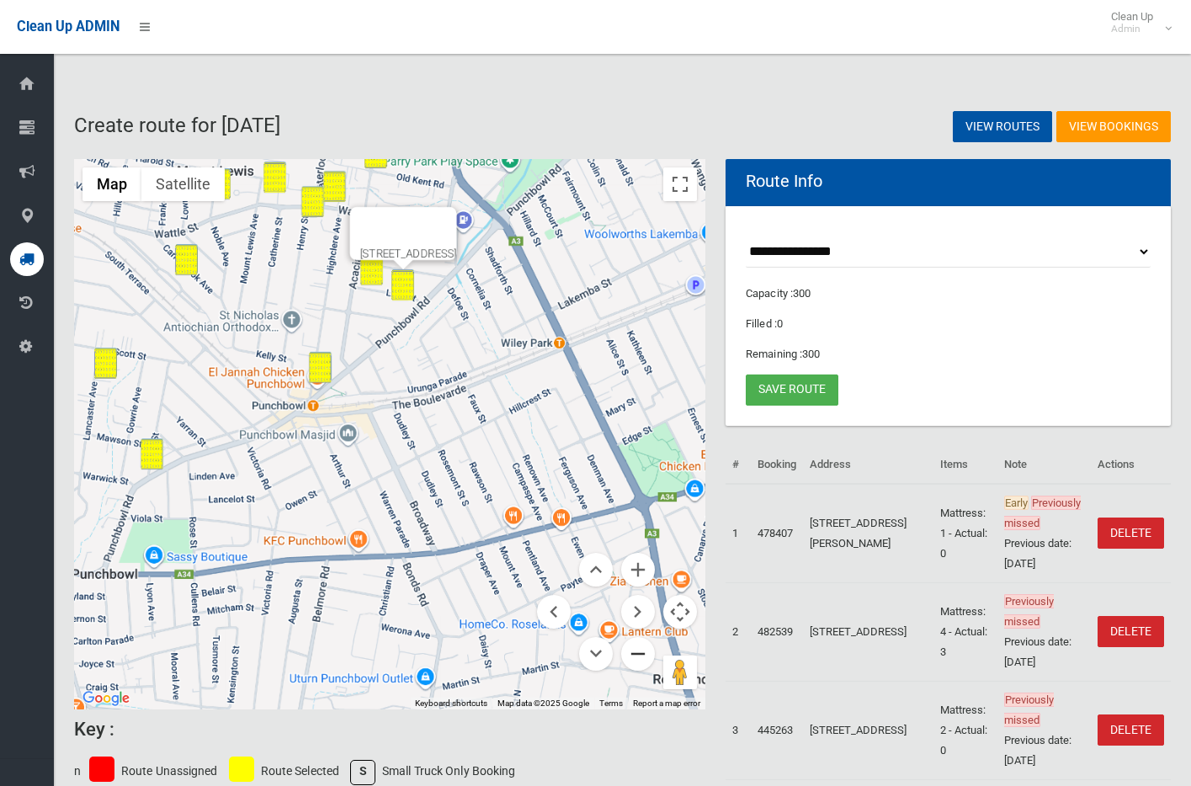
click at [632, 651] on button "Zoom out" at bounding box center [638, 654] width 34 height 34
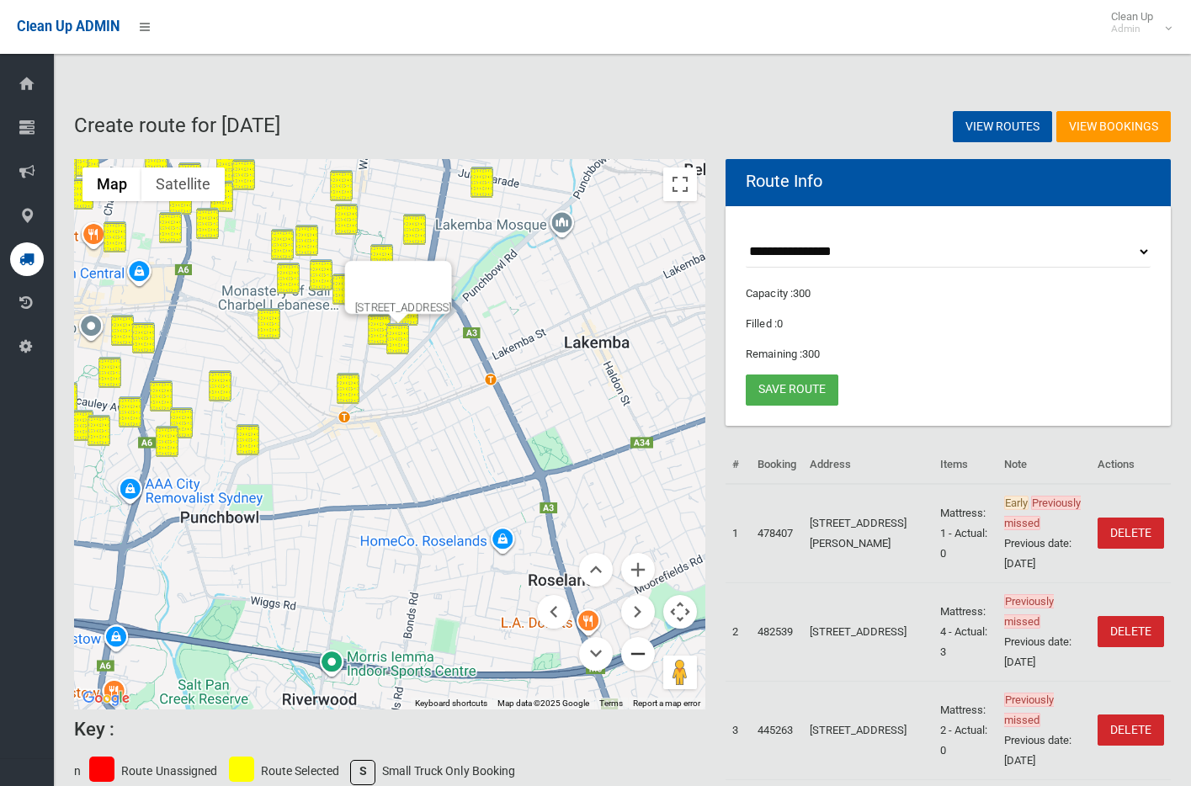
click at [632, 651] on button "Zoom out" at bounding box center [638, 654] width 34 height 34
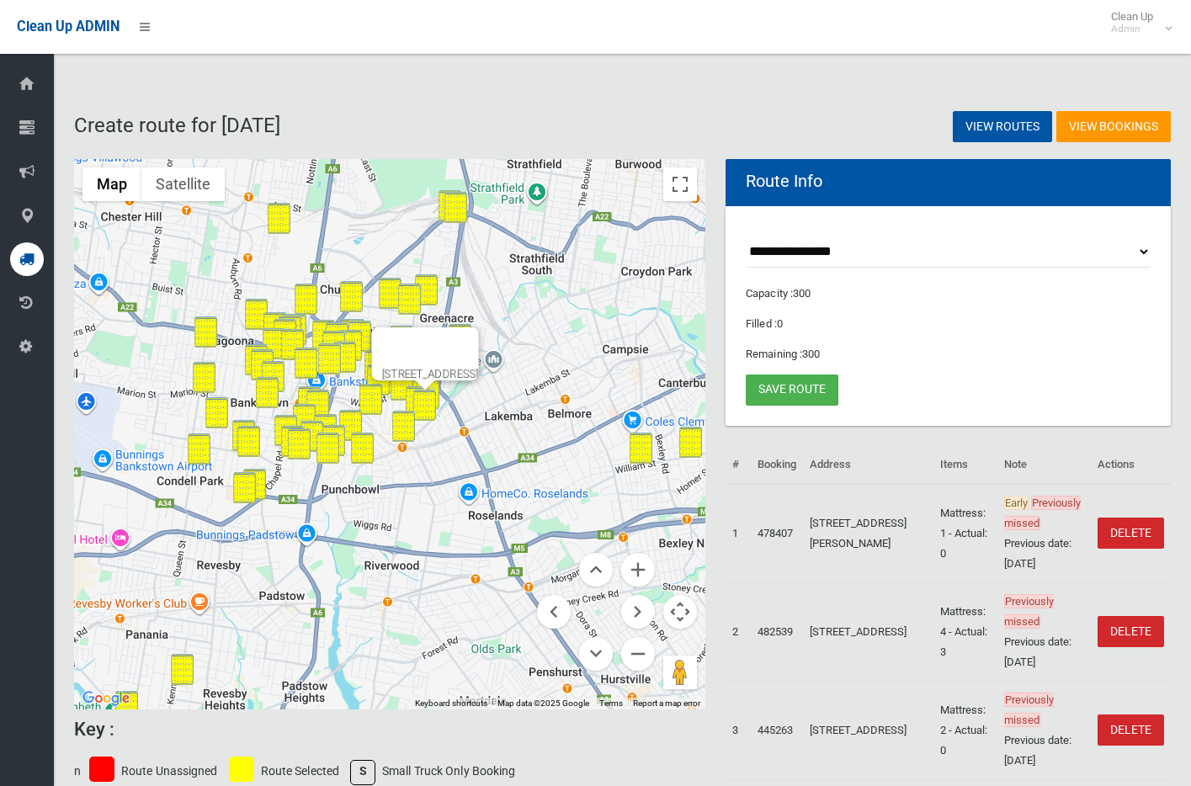
drag, startPoint x: 531, startPoint y: 468, endPoint x: 589, endPoint y: 513, distance: 73.2
click at [589, 513] on div "4 Lilac Street, PUNCHBOWL NSW 2196" at bounding box center [389, 434] width 631 height 550
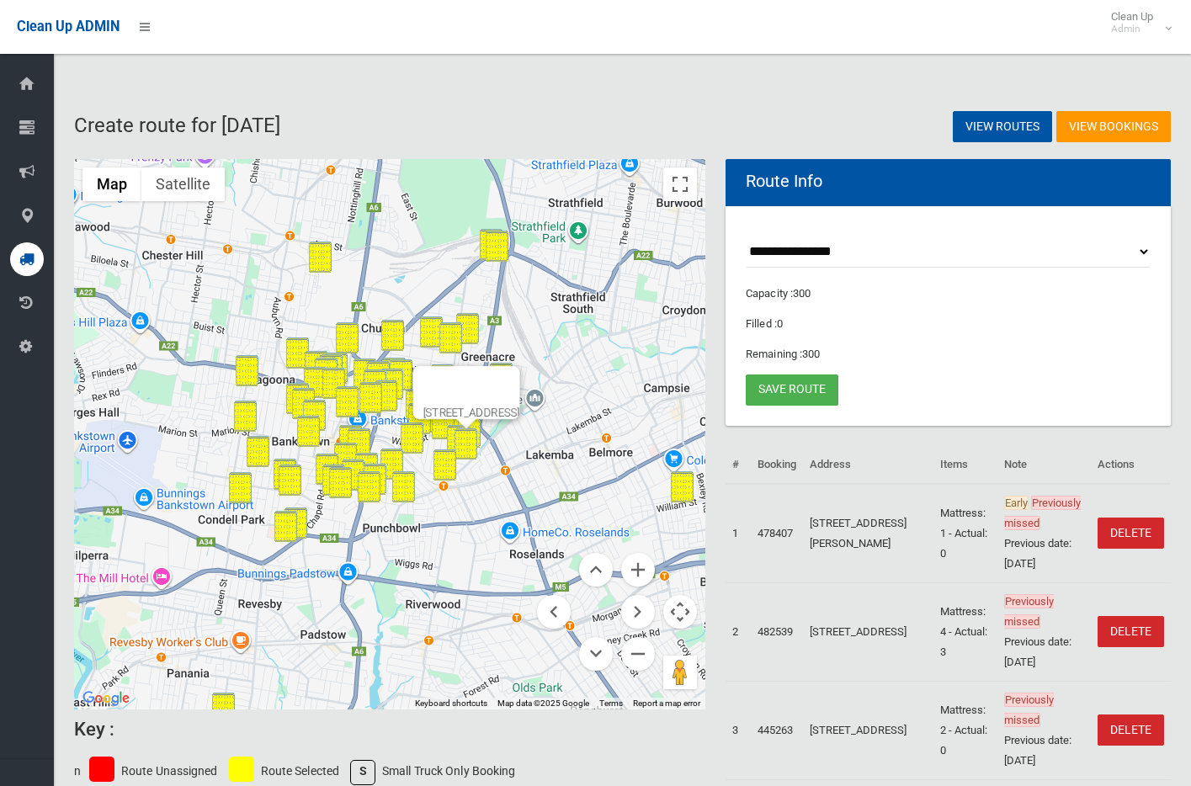
click at [520, 366] on button "Close" at bounding box center [500, 386] width 40 height 40
click at [631, 645] on button "Zoom out" at bounding box center [638, 654] width 34 height 34
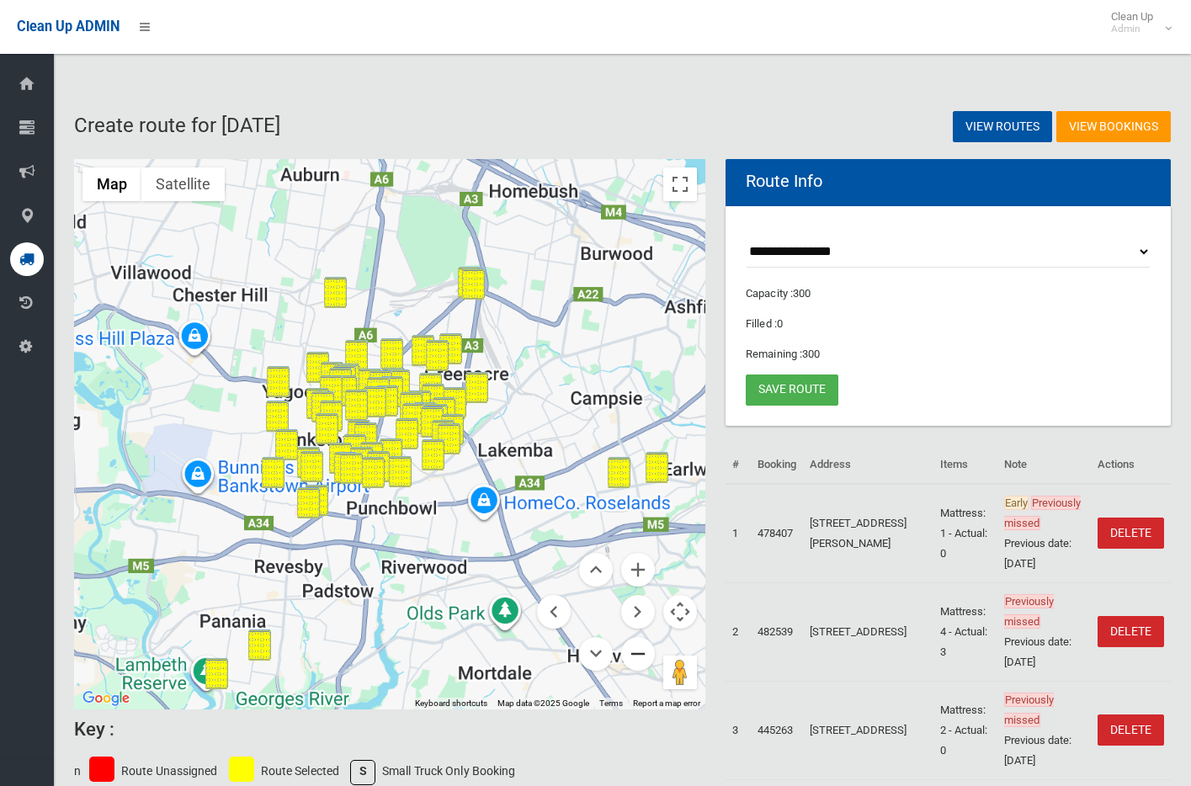
click at [631, 645] on button "Zoom out" at bounding box center [638, 654] width 34 height 34
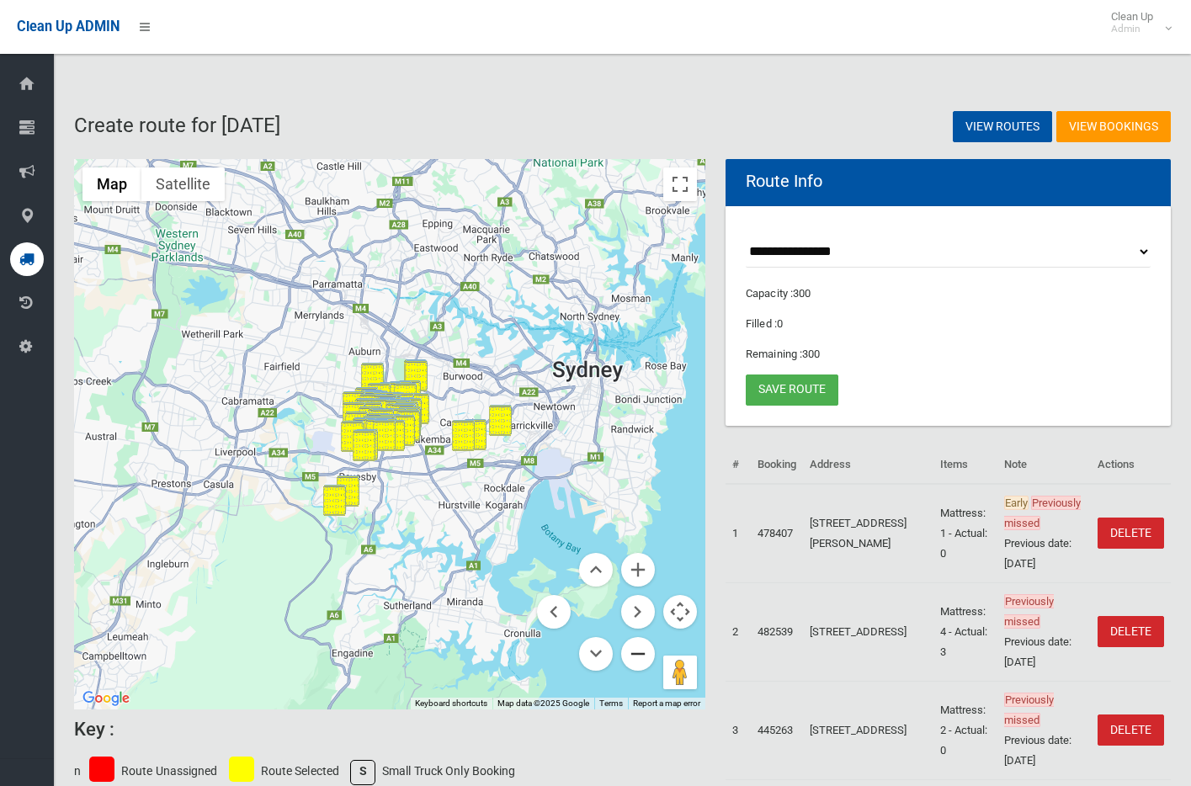
click at [631, 645] on button "Zoom out" at bounding box center [638, 654] width 34 height 34
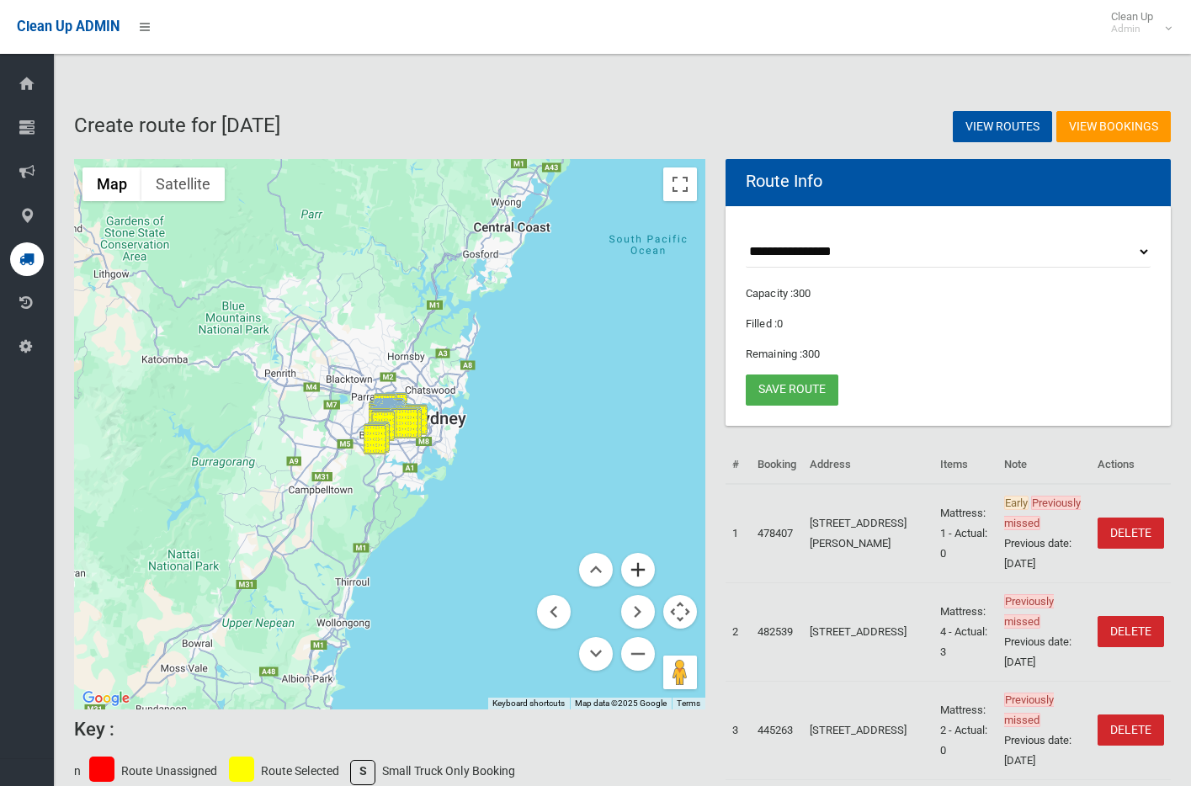
click at [643, 554] on button "Zoom in" at bounding box center [638, 570] width 34 height 34
click at [643, 555] on button "Zoom in" at bounding box center [638, 570] width 34 height 34
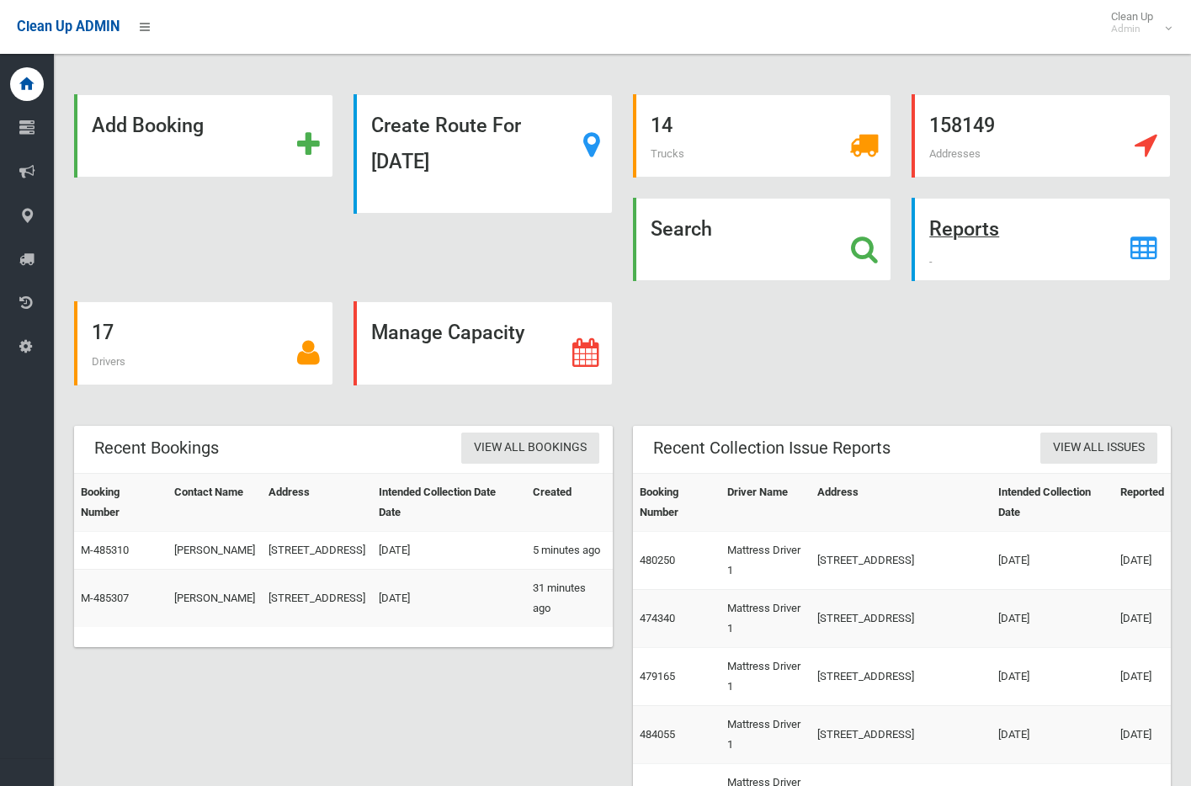
click at [960, 226] on strong "Reports" at bounding box center [964, 229] width 70 height 24
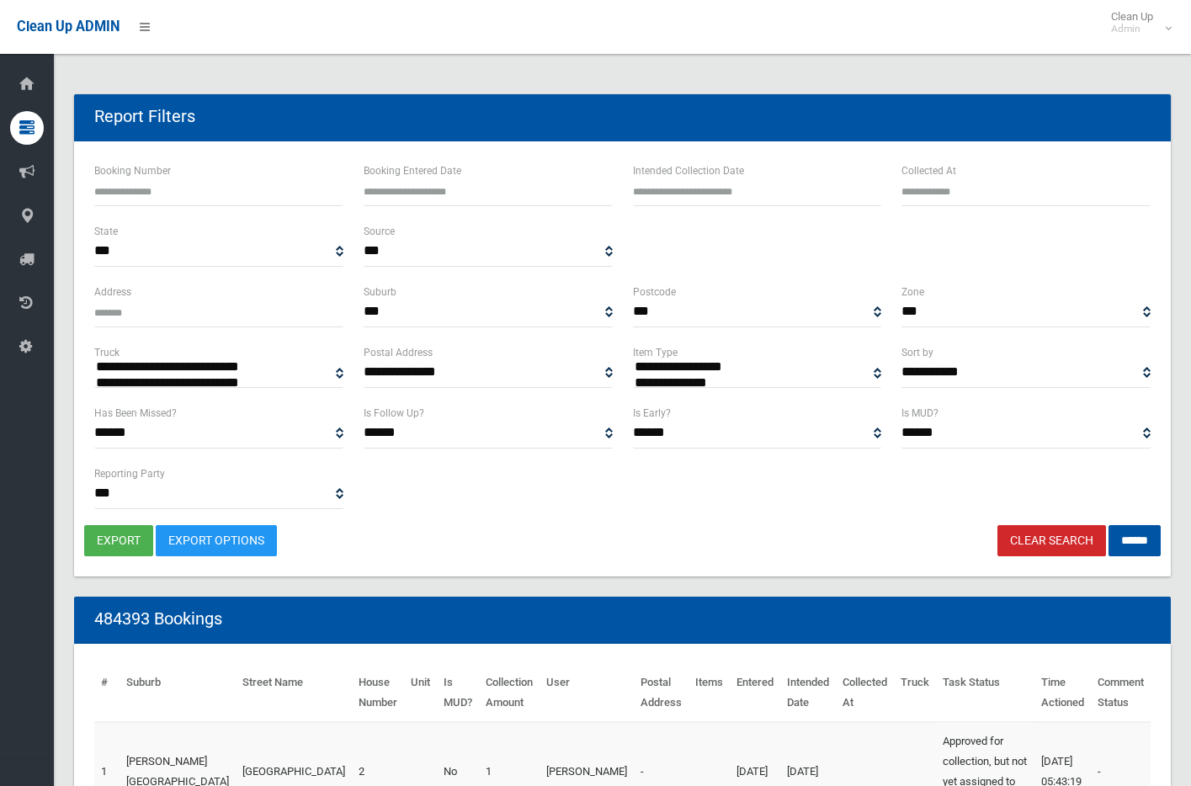
select select
type input "**********"
click at [770, 175] on input "text" at bounding box center [757, 190] width 249 height 31
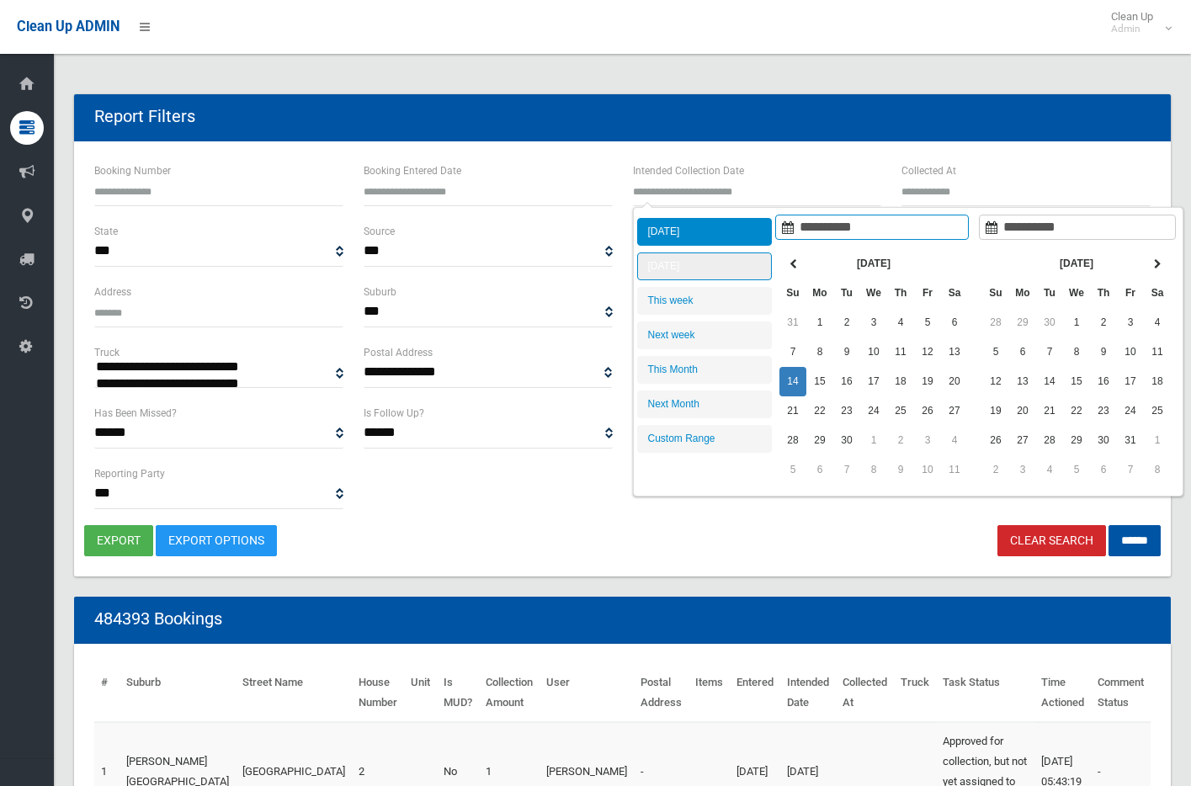
type input "**********"
click at [700, 273] on li "Tomorrow" at bounding box center [704, 267] width 135 height 28
type input "**********"
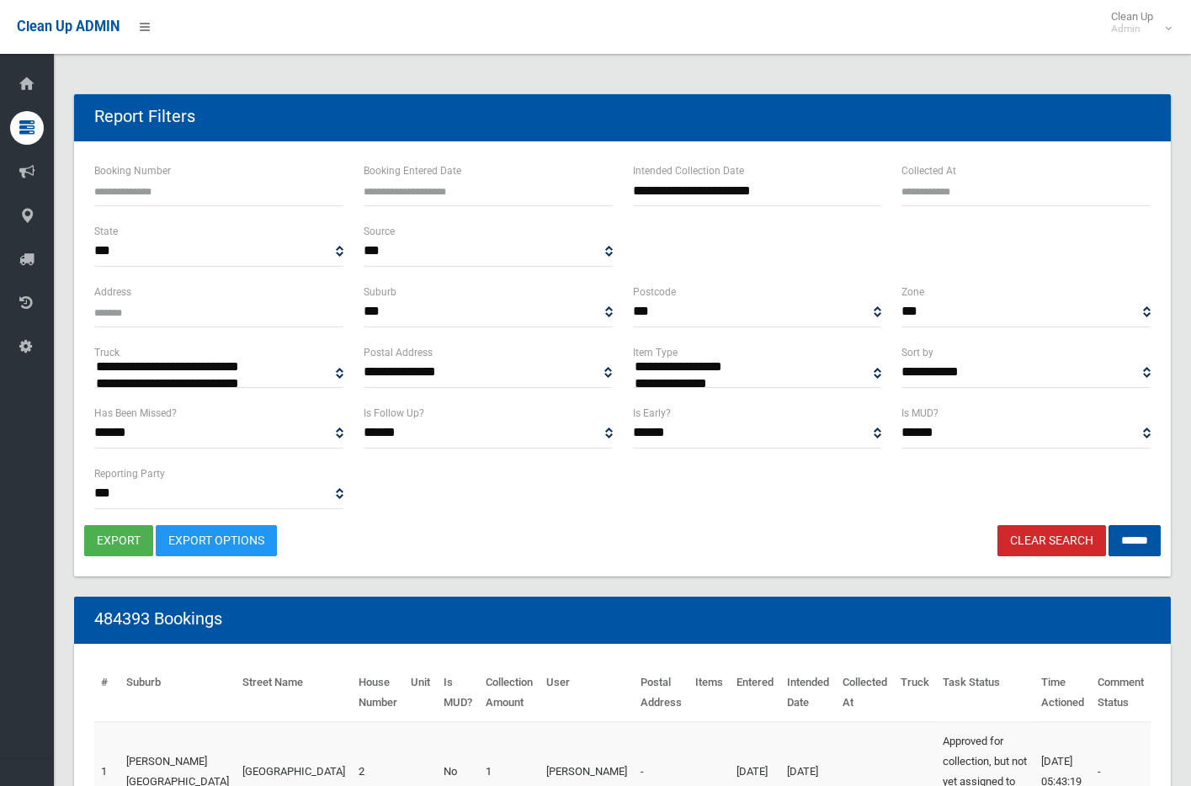
select select "**"
click at [1109, 526] on input "******" at bounding box center [1135, 540] width 52 height 31
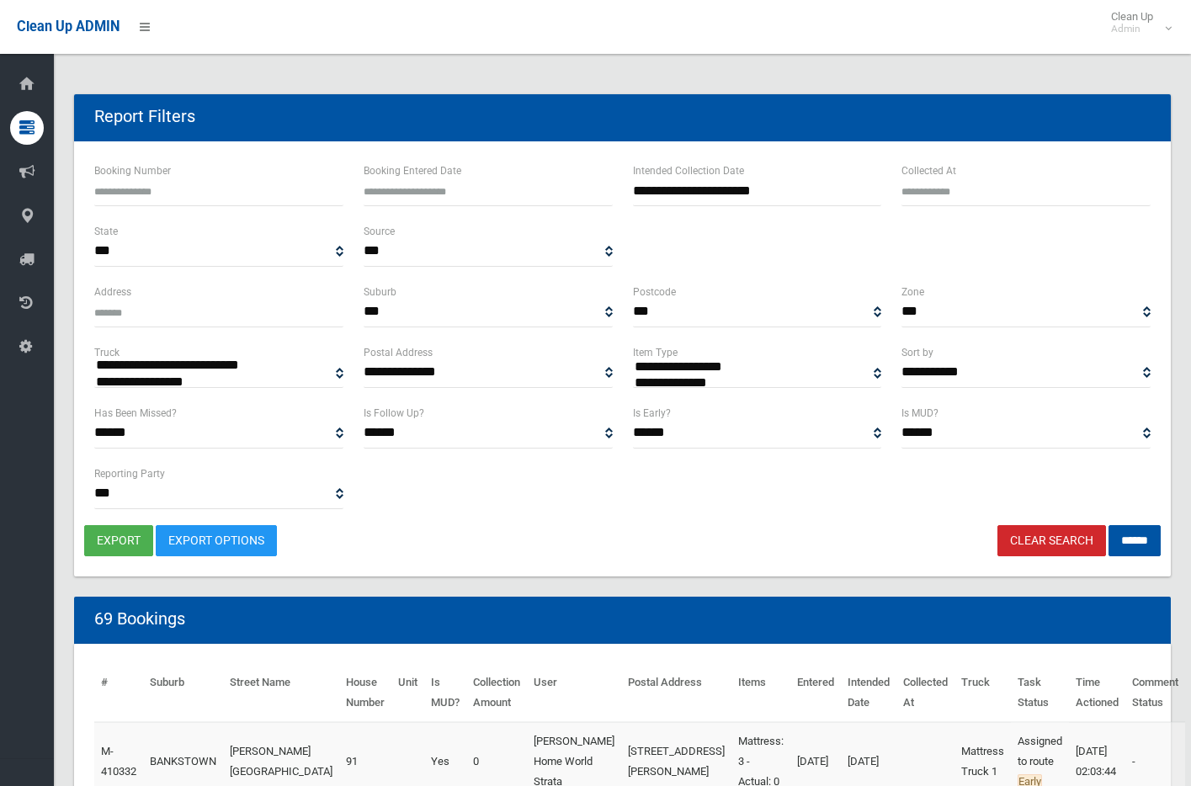
select select
click at [113, 540] on button "export" at bounding box center [118, 540] width 69 height 31
click at [1156, 25] on span "Clean Up Admin" at bounding box center [1136, 22] width 67 height 25
click at [1121, 79] on link "Logout" at bounding box center [1137, 73] width 88 height 29
